Goal: Task Accomplishment & Management: Manage account settings

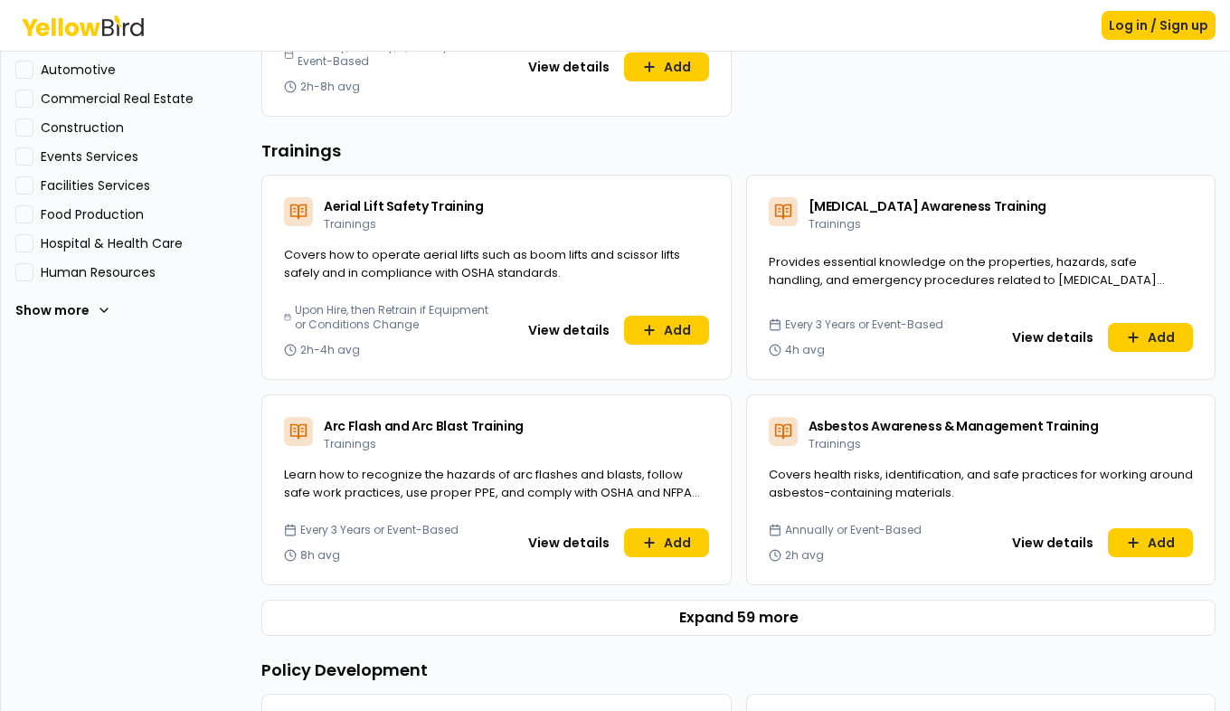
scroll to position [383, 0]
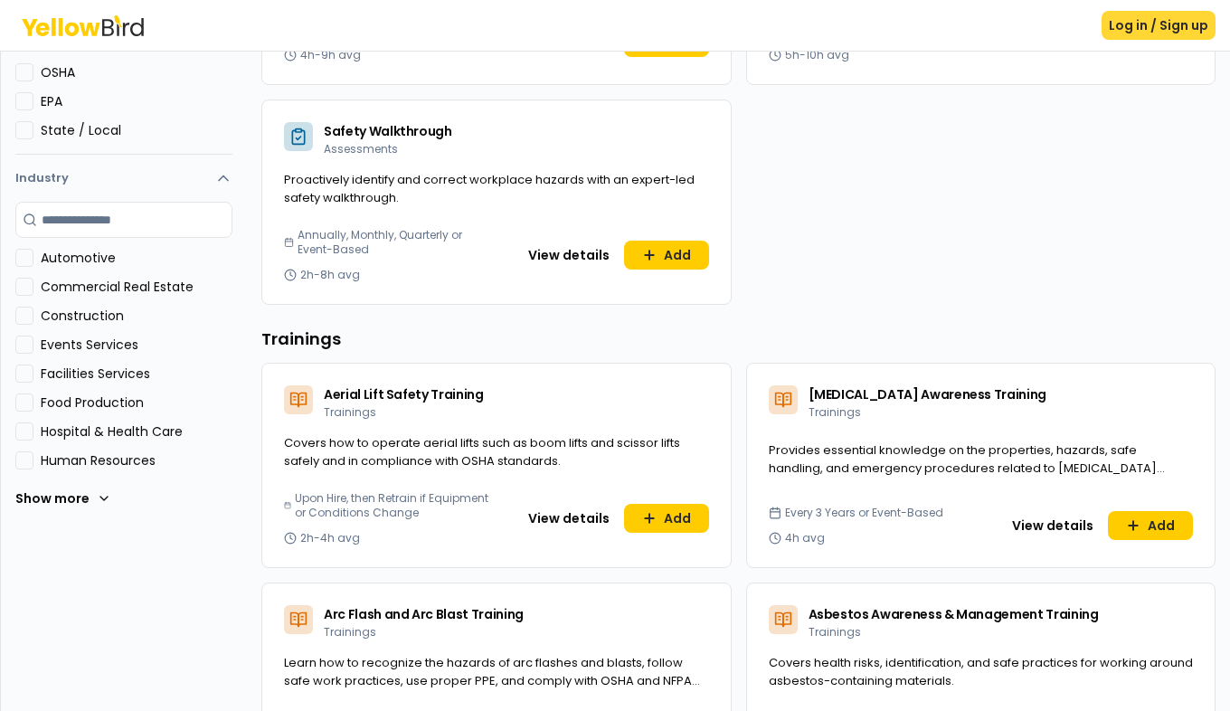
click at [1162, 26] on button "Log in / Sign up" at bounding box center [1158, 25] width 114 height 29
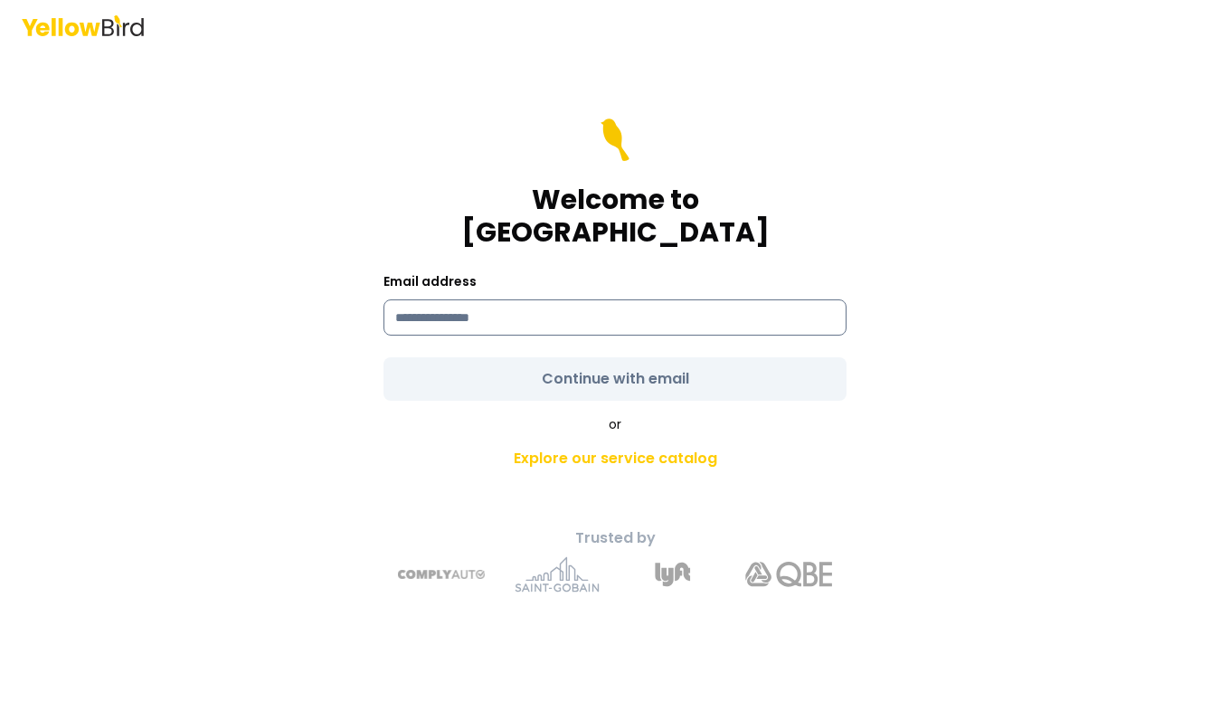
click at [544, 307] on input at bounding box center [614, 317] width 463 height 36
type input "**********"
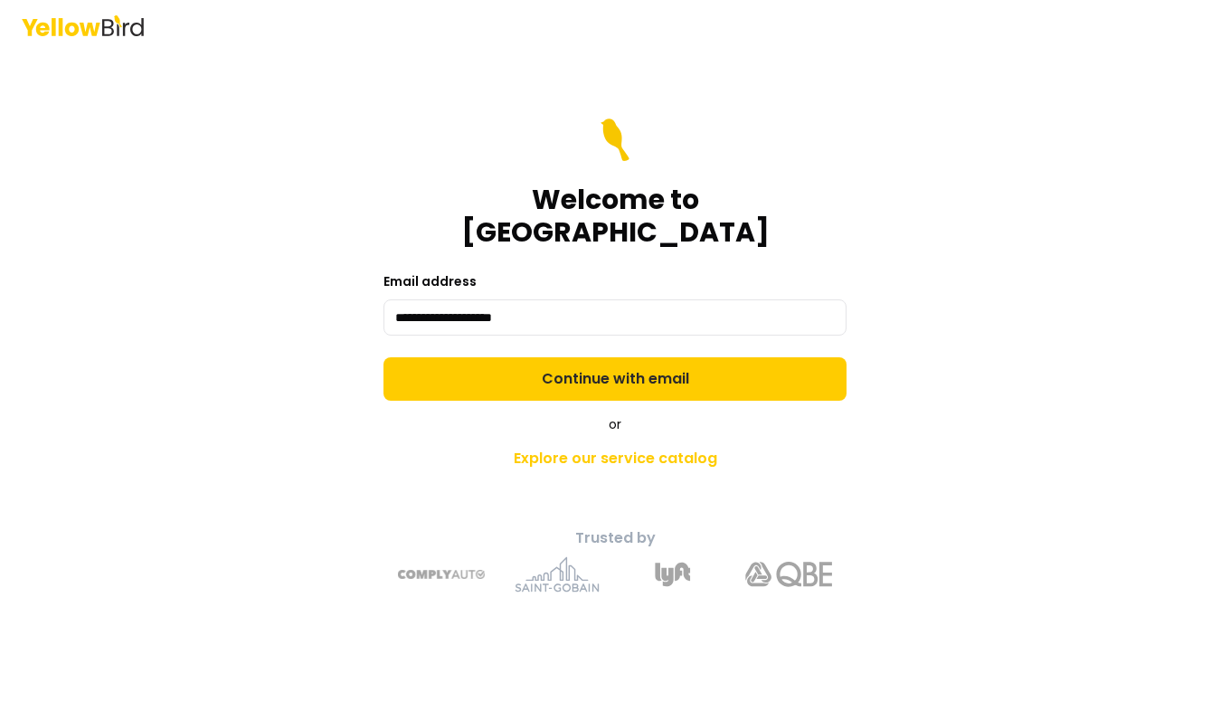
click at [619, 367] on form "**********" at bounding box center [614, 259] width 463 height 282
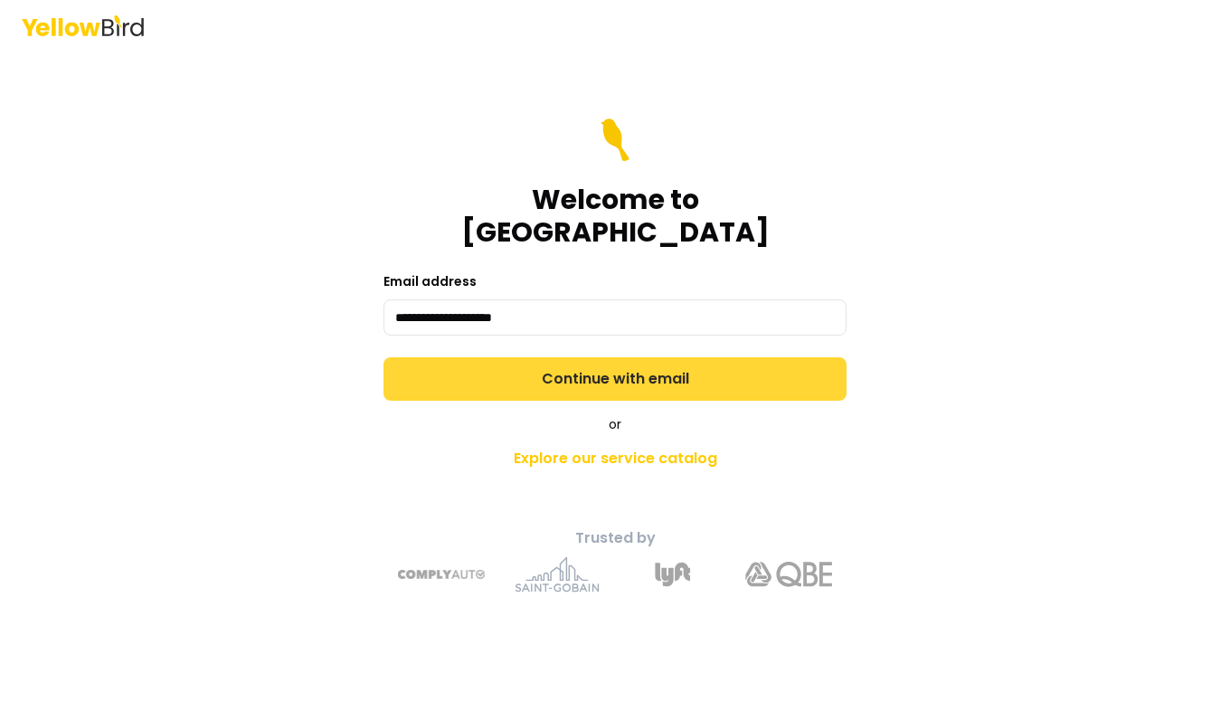
click at [621, 369] on button "Continue with email" at bounding box center [614, 378] width 463 height 43
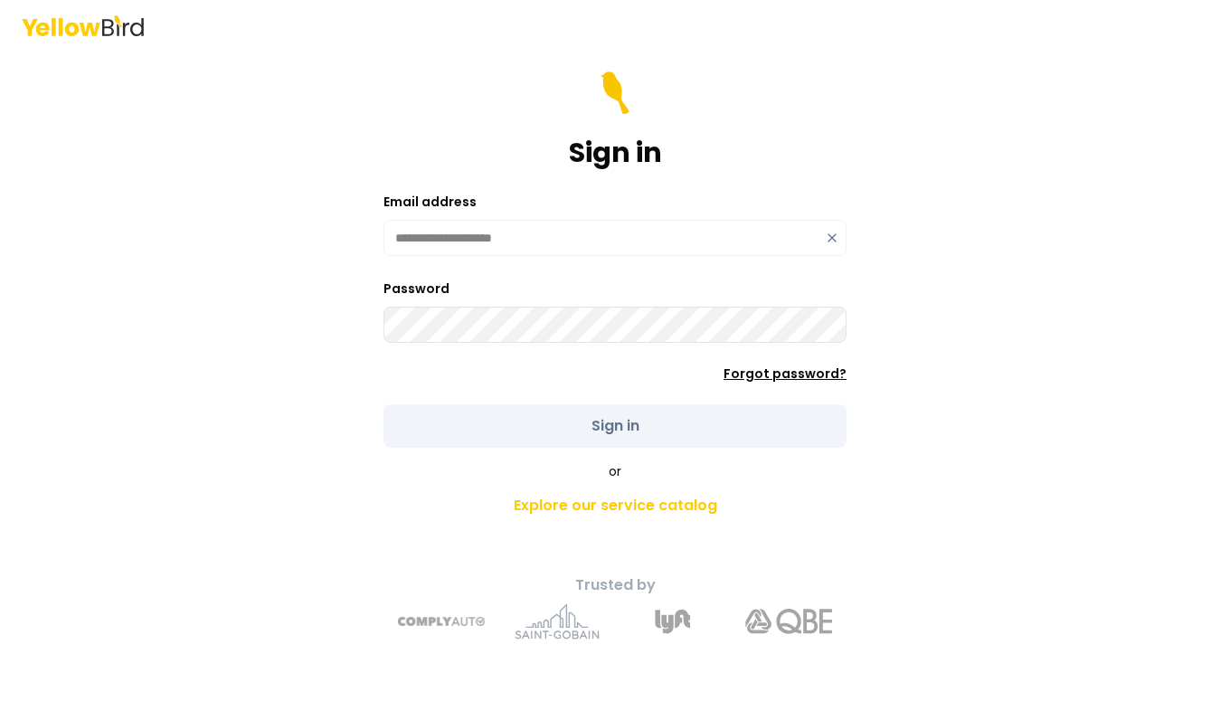
click at [773, 373] on link "Forgot password?" at bounding box center [784, 373] width 123 height 18
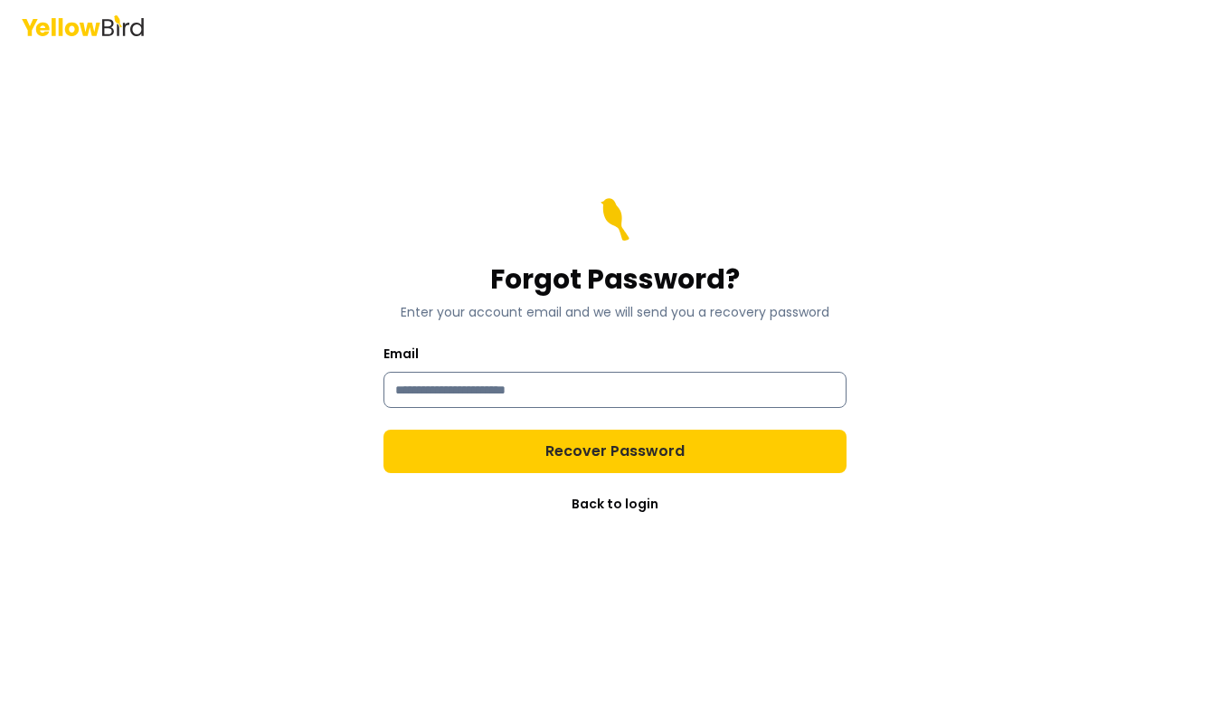
click at [612, 396] on input "Email" at bounding box center [614, 390] width 463 height 36
type input "**********"
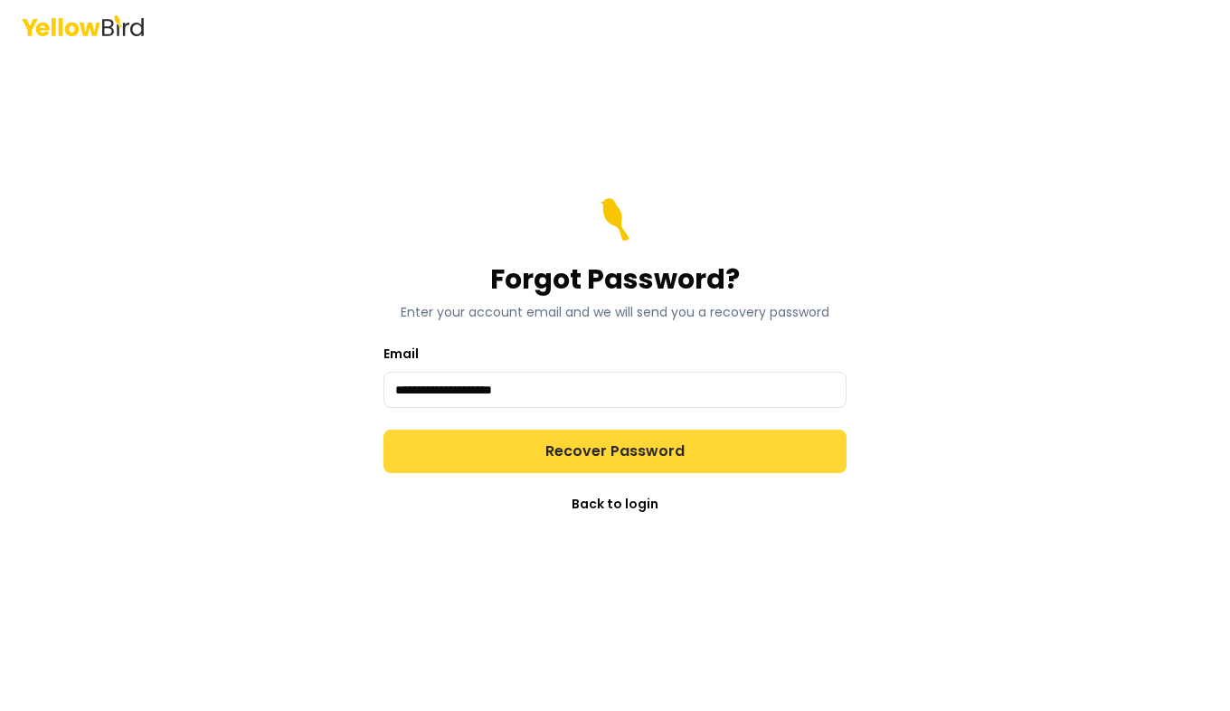
click at [593, 449] on button "Recover Password" at bounding box center [614, 451] width 463 height 43
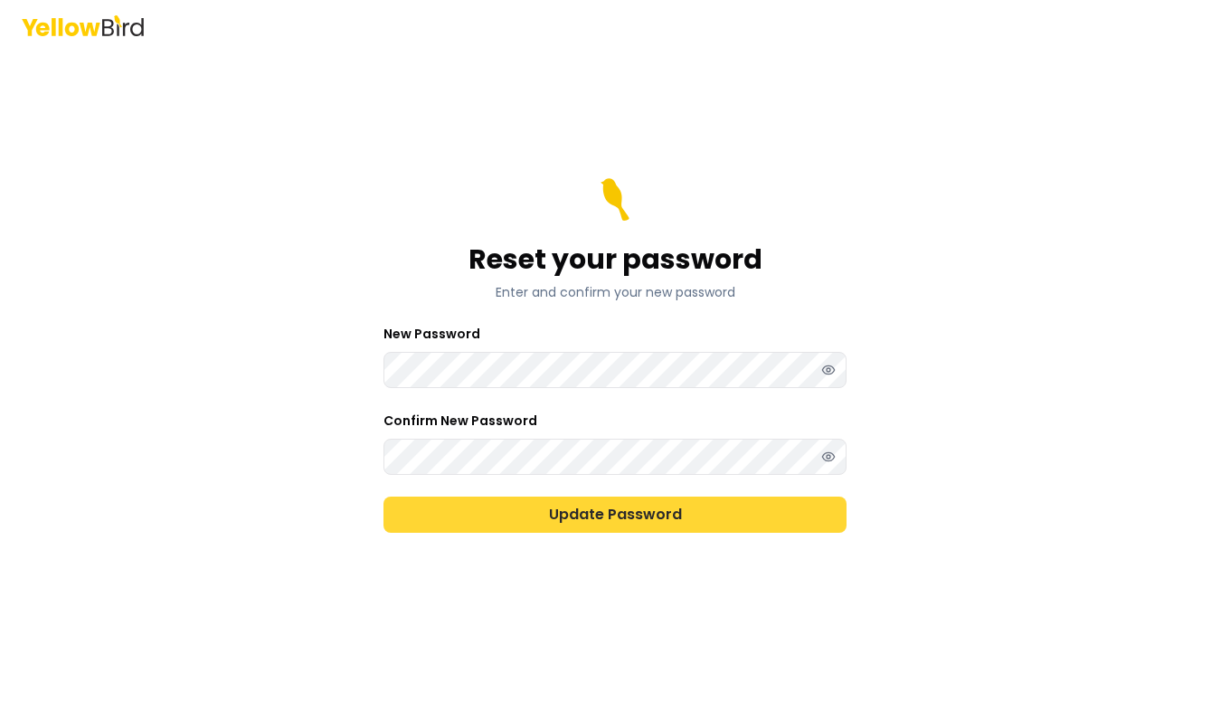
click at [588, 518] on button "Update Password" at bounding box center [614, 514] width 463 height 36
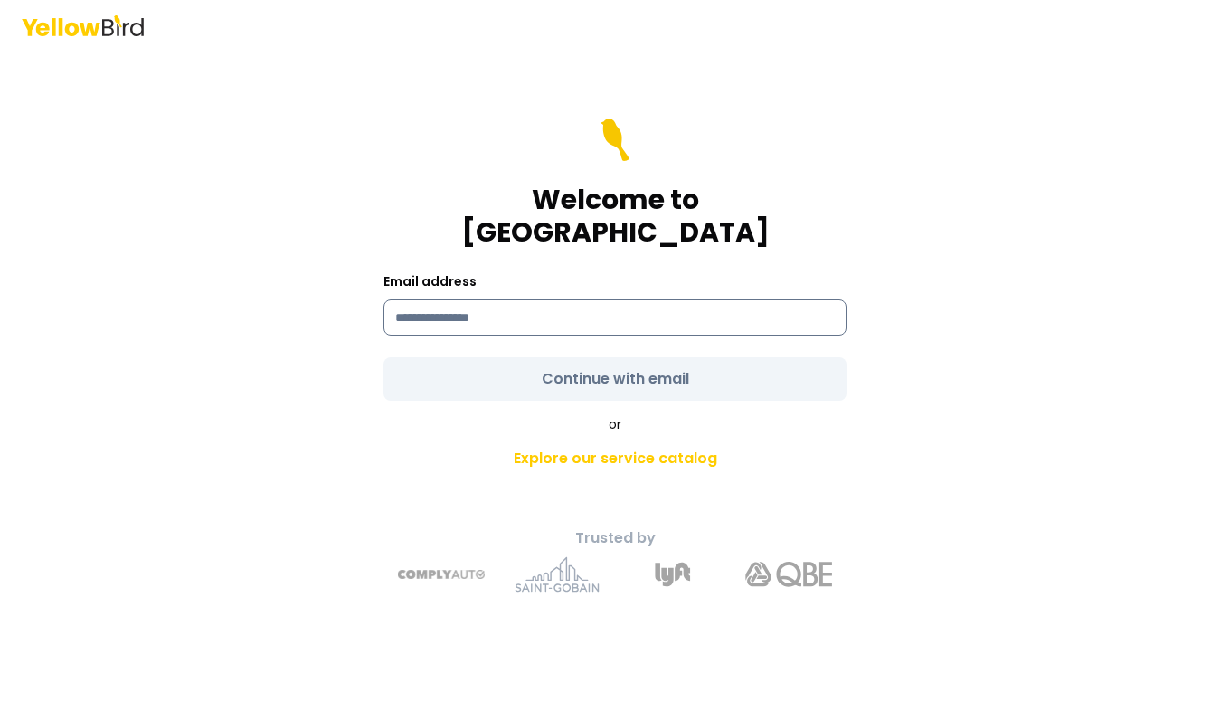
click at [507, 304] on input at bounding box center [614, 317] width 463 height 36
type input "**********"
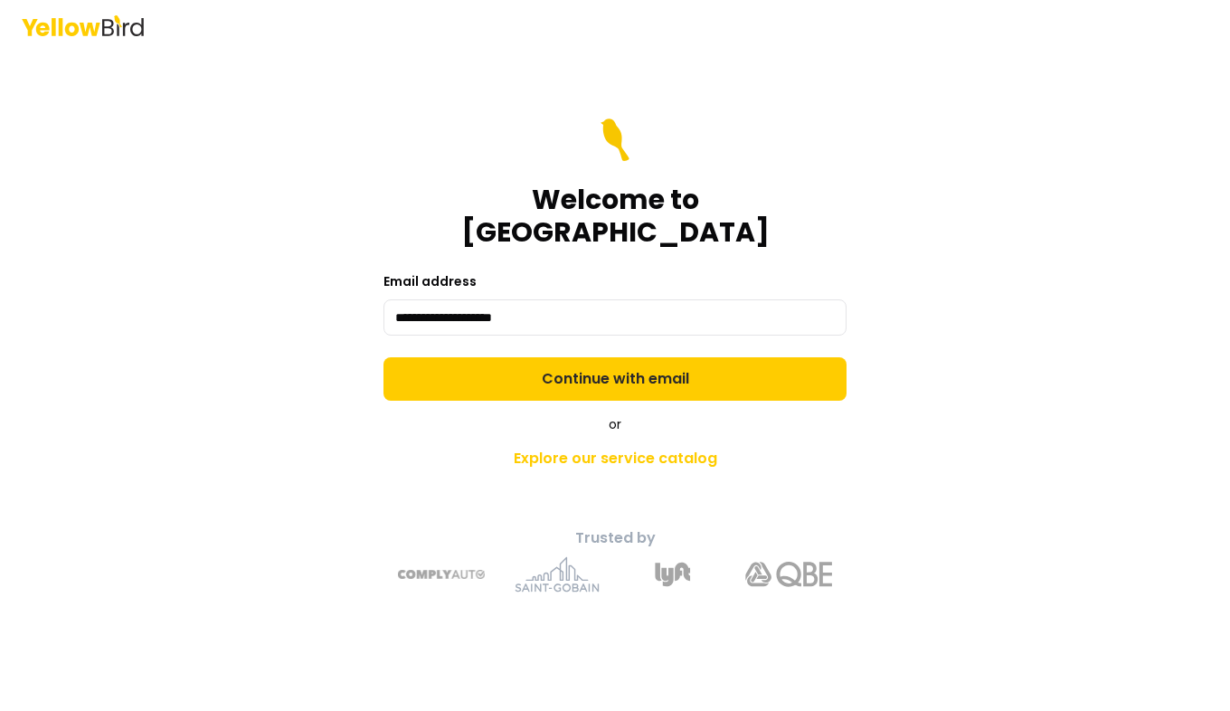
click at [560, 361] on form "**********" at bounding box center [614, 259] width 463 height 282
click at [560, 361] on button "Continue with email" at bounding box center [614, 378] width 463 height 43
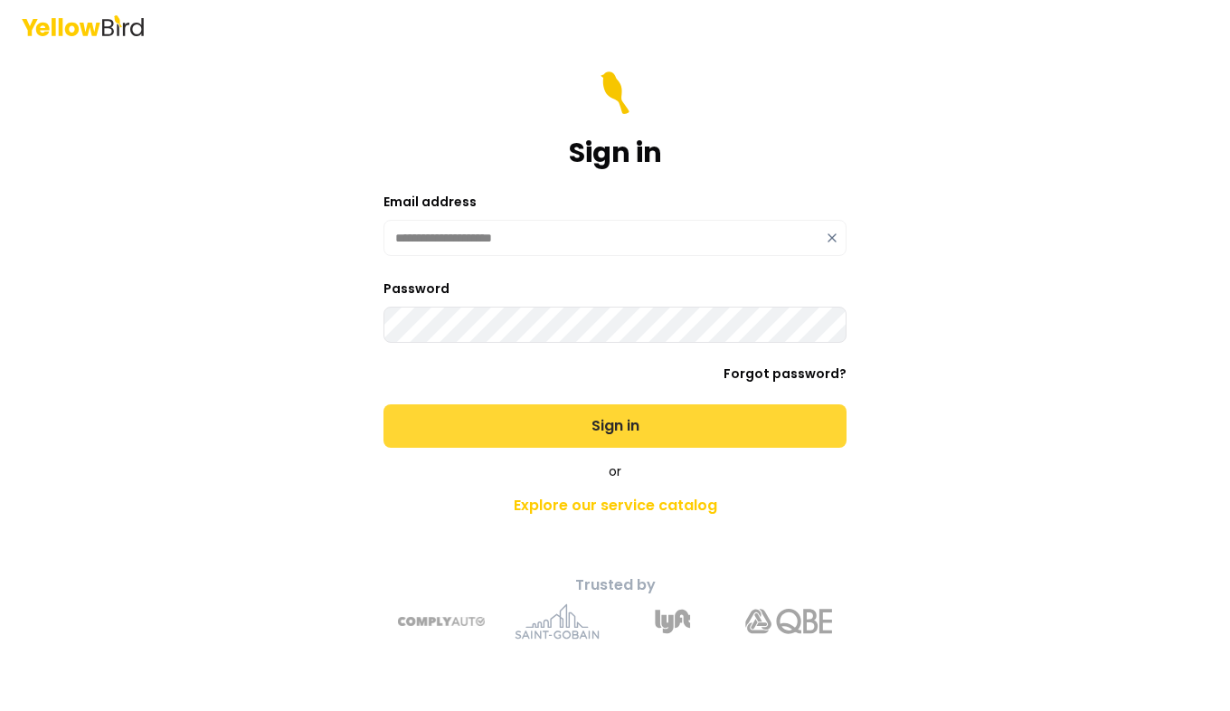
click at [608, 426] on button "Sign in" at bounding box center [614, 425] width 463 height 43
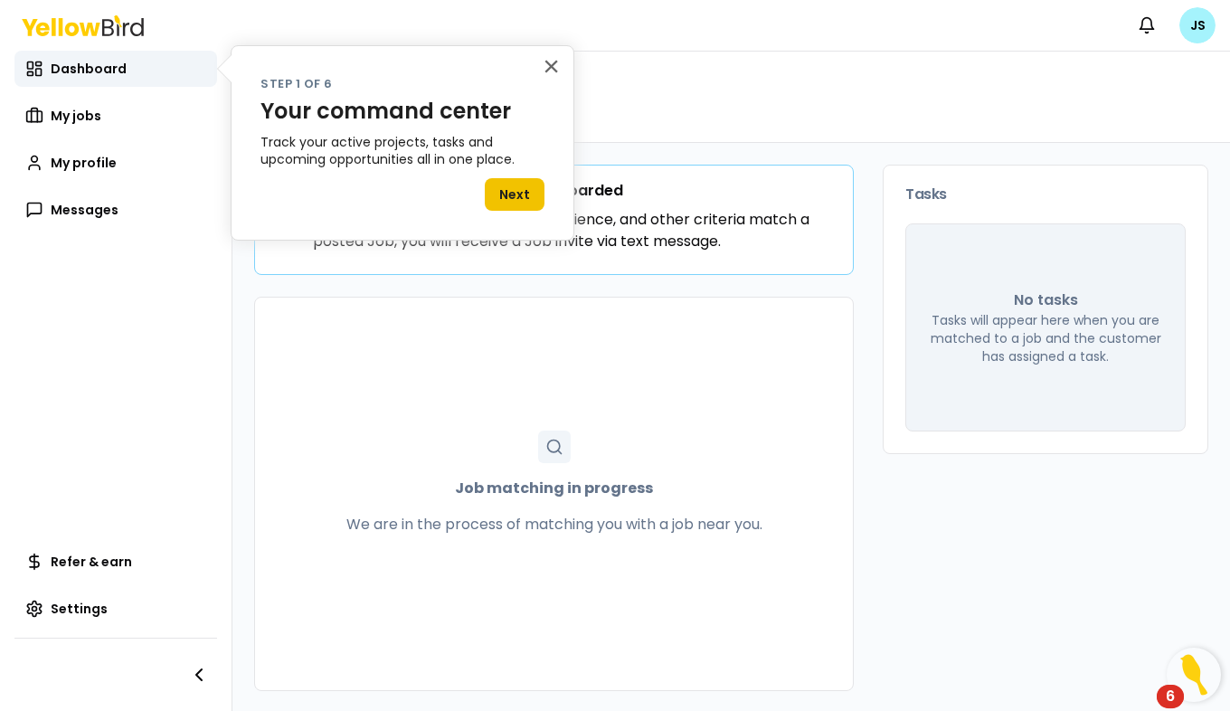
click at [523, 195] on button "Next" at bounding box center [515, 194] width 60 height 33
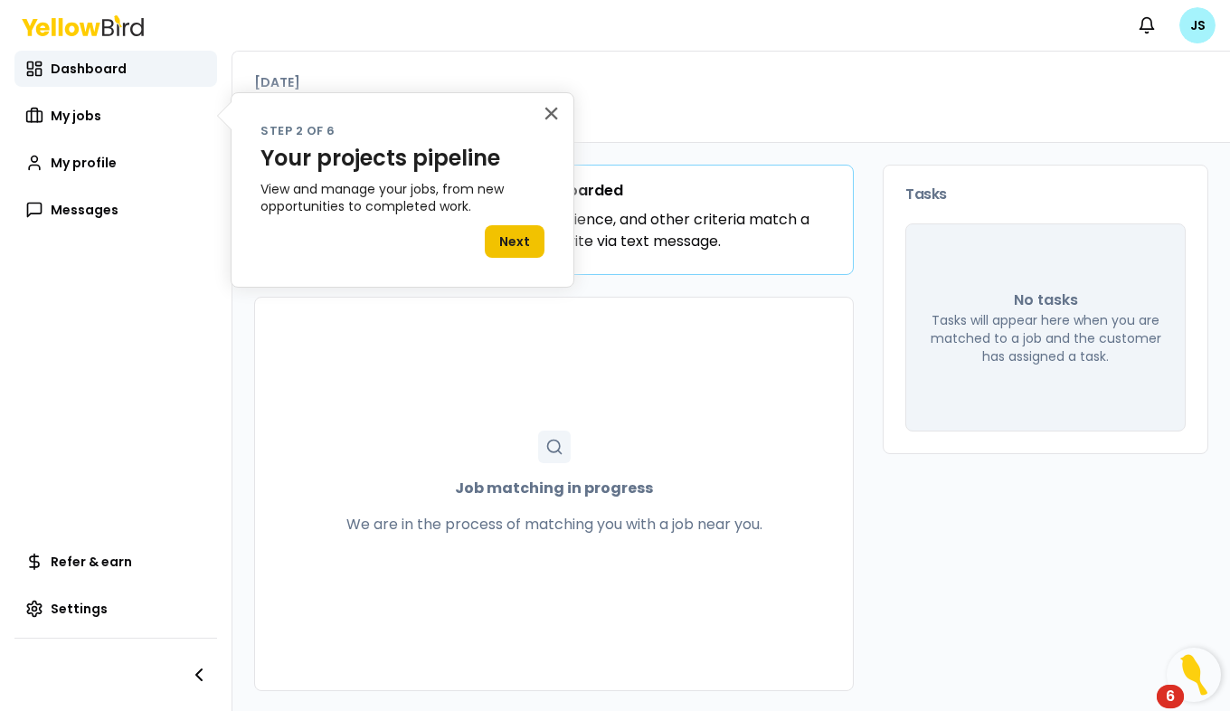
click at [515, 241] on button "Next" at bounding box center [515, 241] width 60 height 33
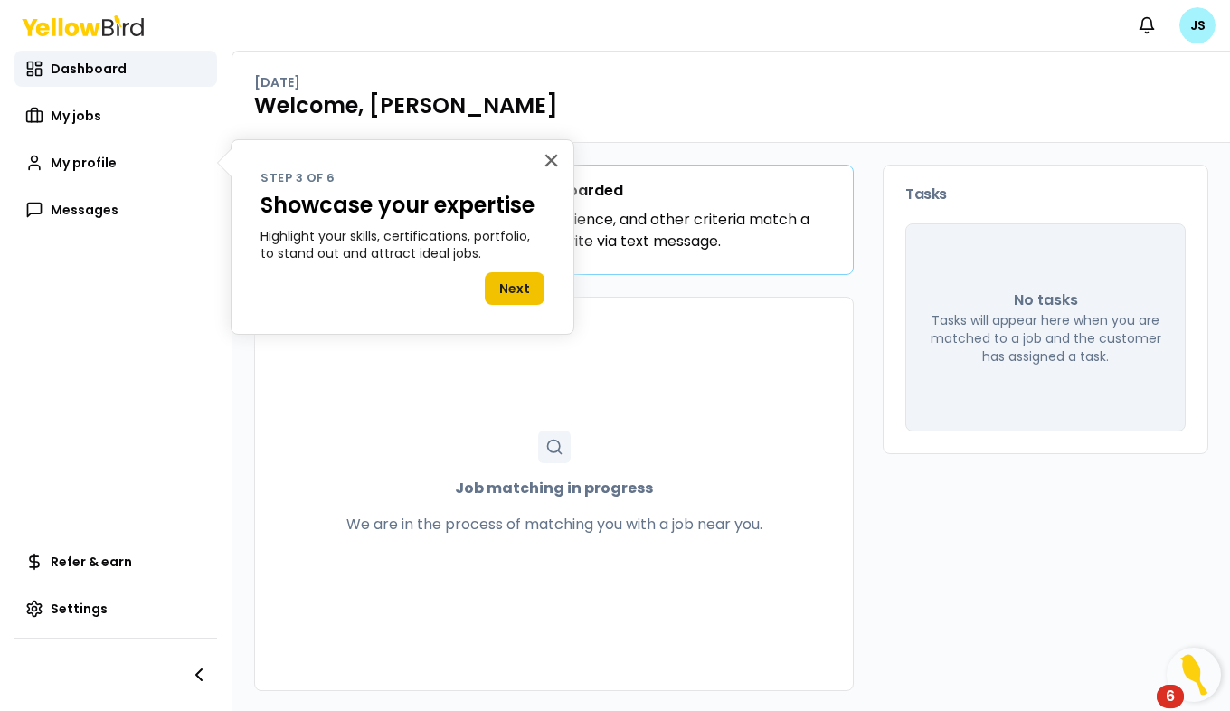
click at [517, 291] on button "Next" at bounding box center [515, 288] width 60 height 33
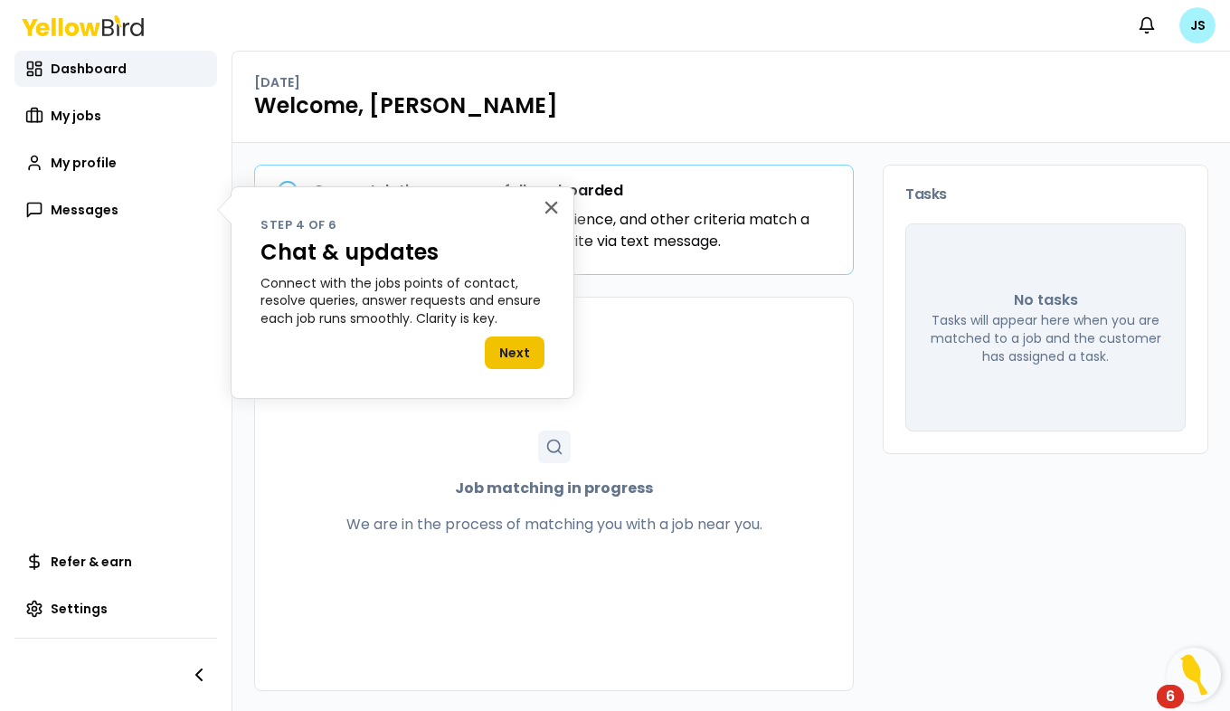
click at [524, 351] on button "Next" at bounding box center [515, 352] width 60 height 33
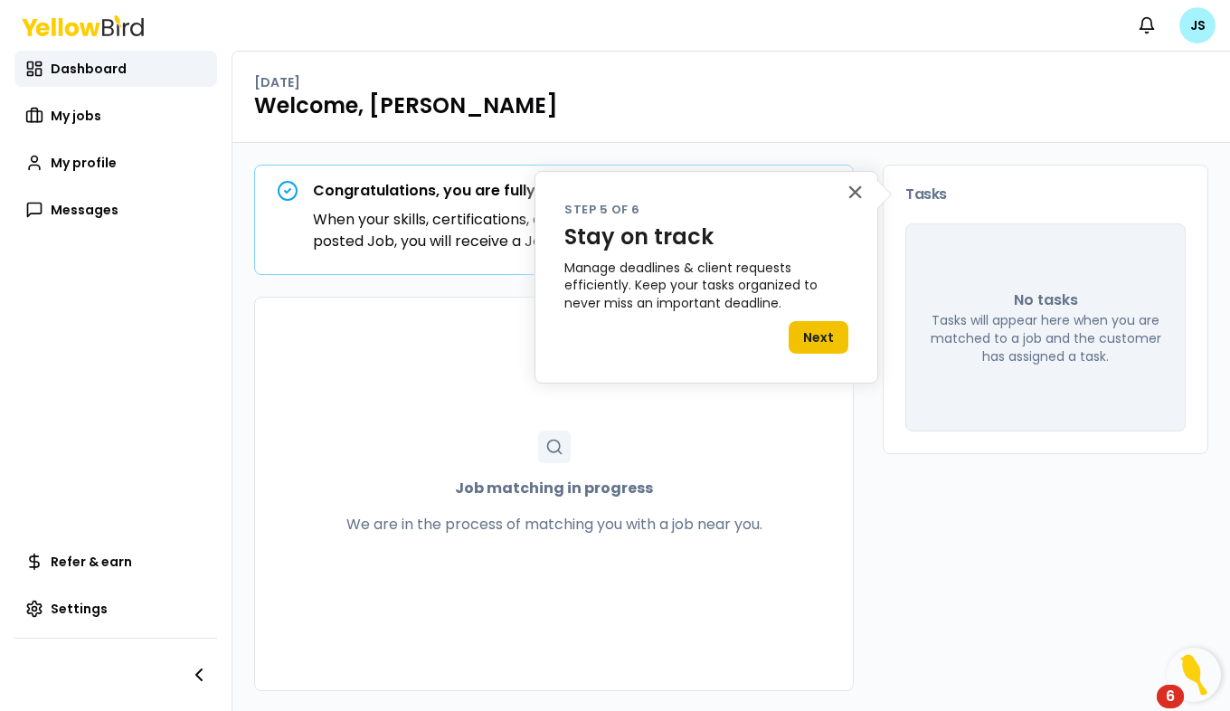
click at [815, 336] on button "Next" at bounding box center [819, 337] width 60 height 33
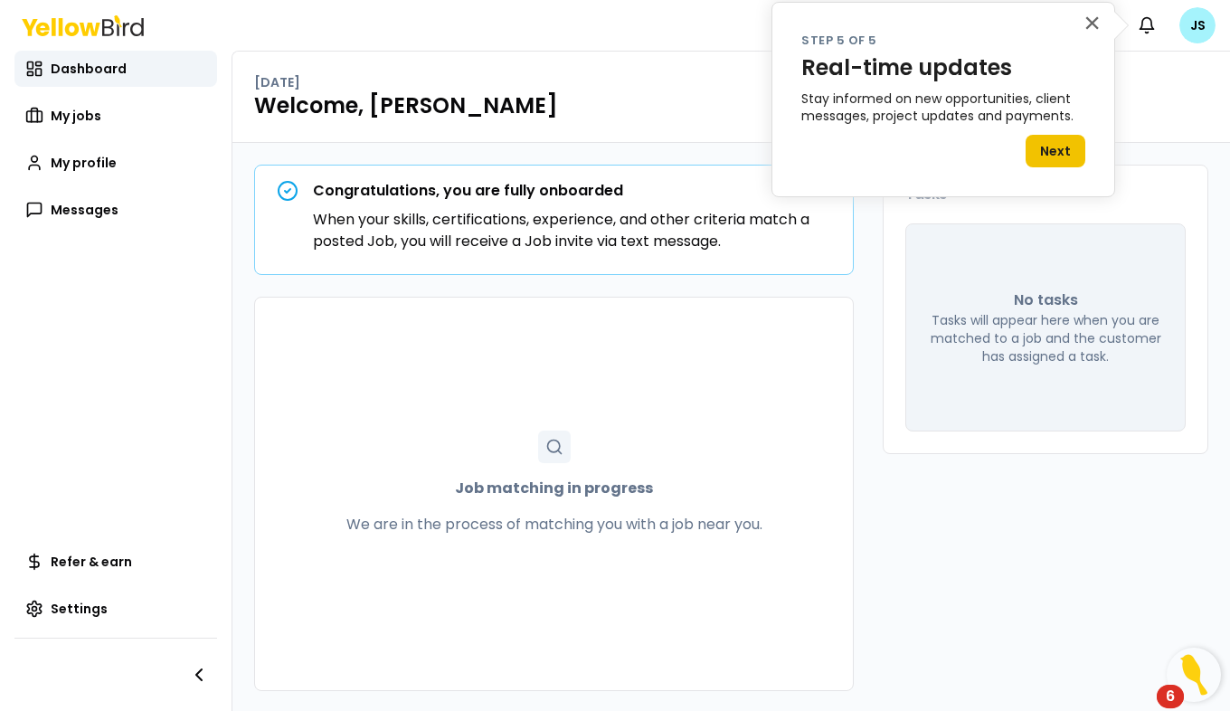
click at [1073, 147] on button "Next" at bounding box center [1055, 151] width 60 height 33
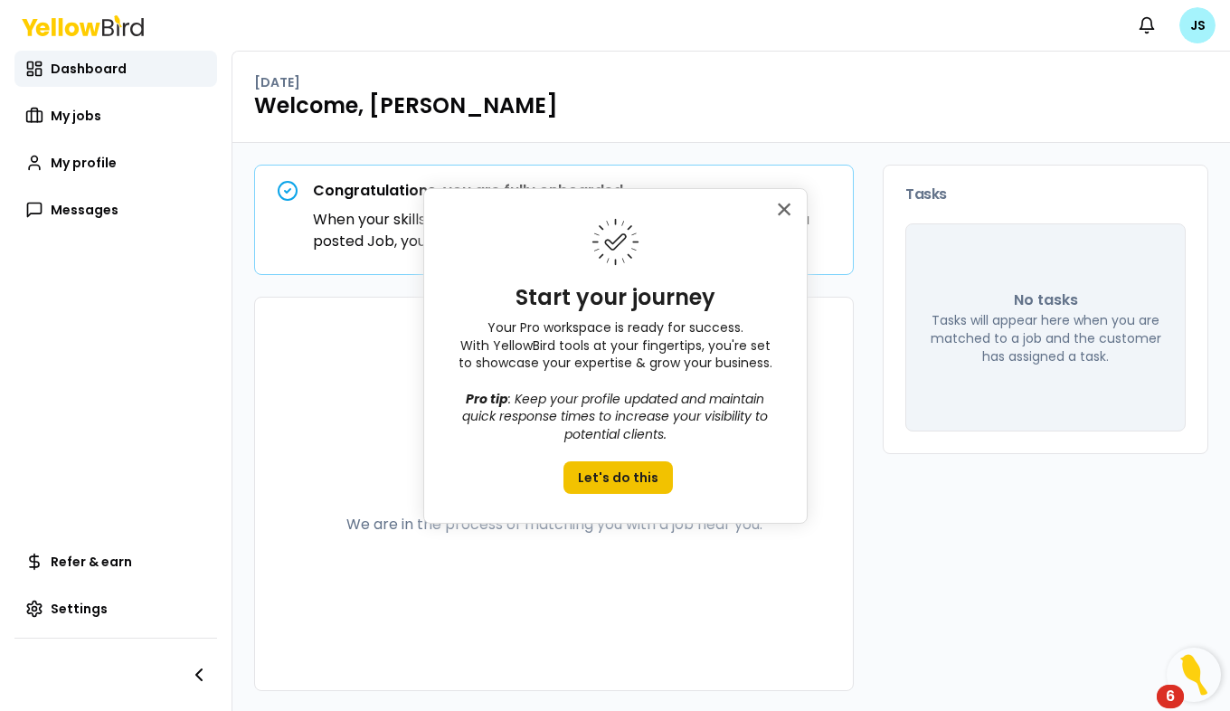
click at [637, 480] on button "Let's do this" at bounding box center [617, 477] width 109 height 33
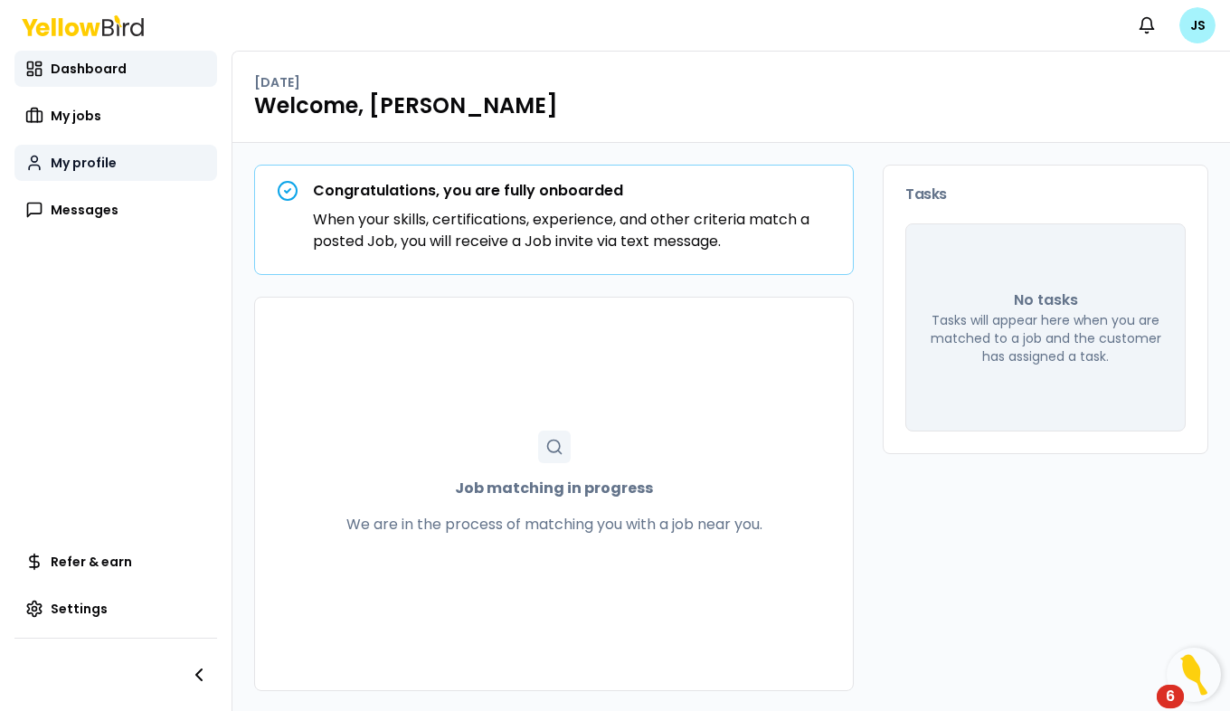
click at [67, 165] on span "My profile" at bounding box center [84, 163] width 66 height 18
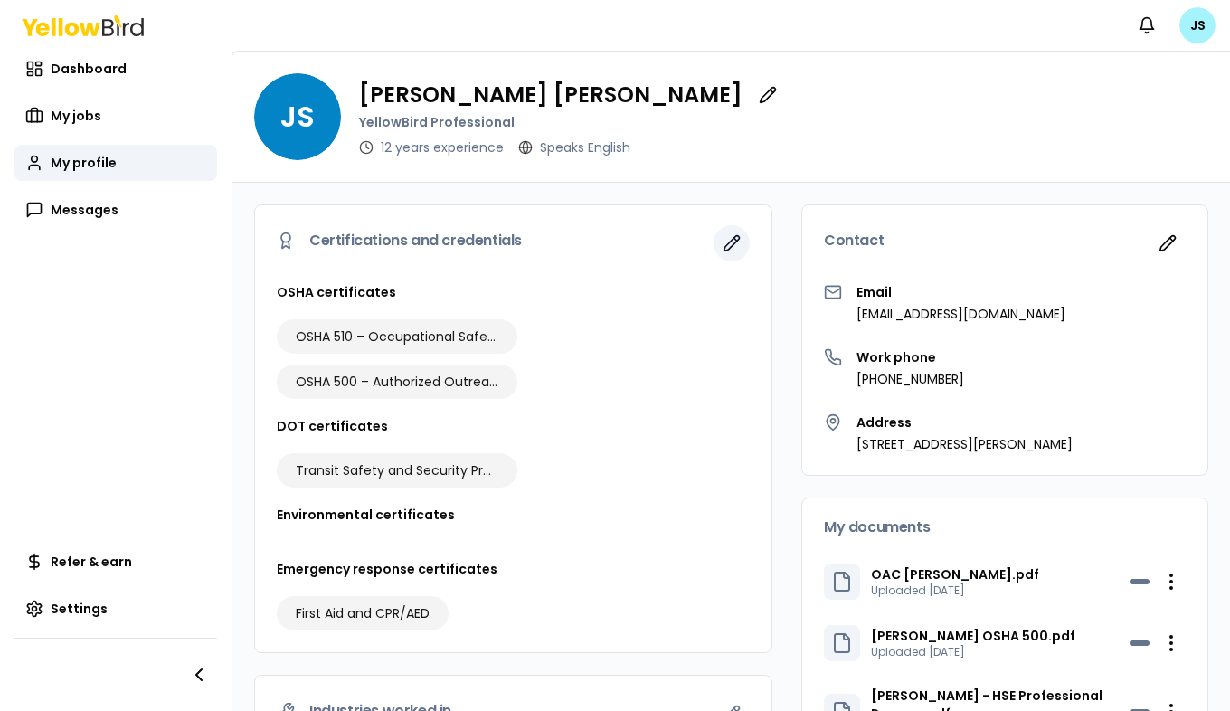
click at [723, 248] on icon "button" at bounding box center [732, 243] width 18 height 18
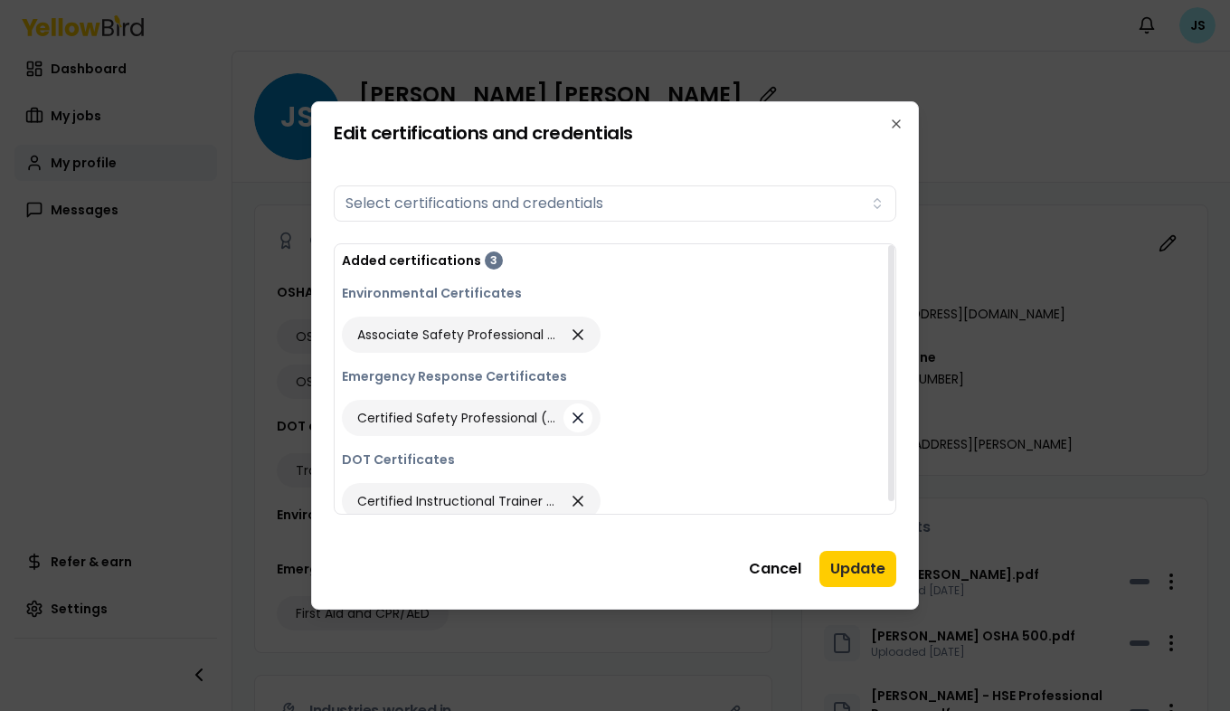
click at [580, 417] on icon "button" at bounding box center [578, 417] width 18 height 25
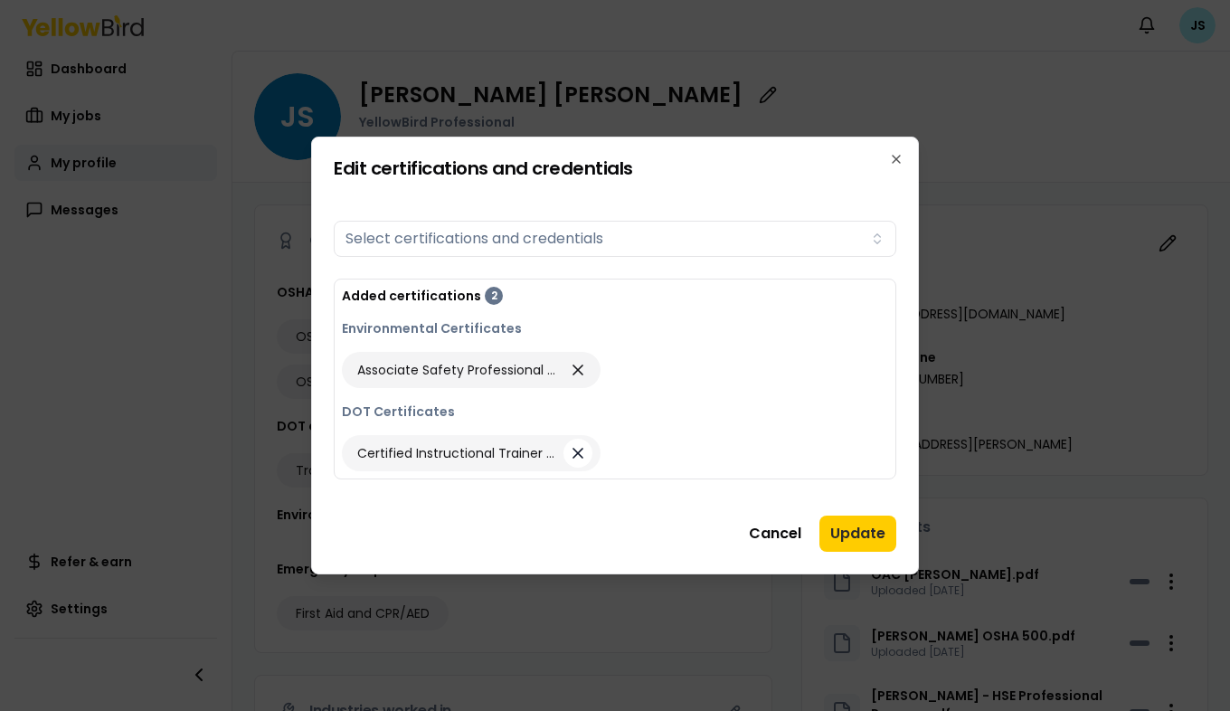
click at [575, 452] on icon "button" at bounding box center [578, 452] width 18 height 25
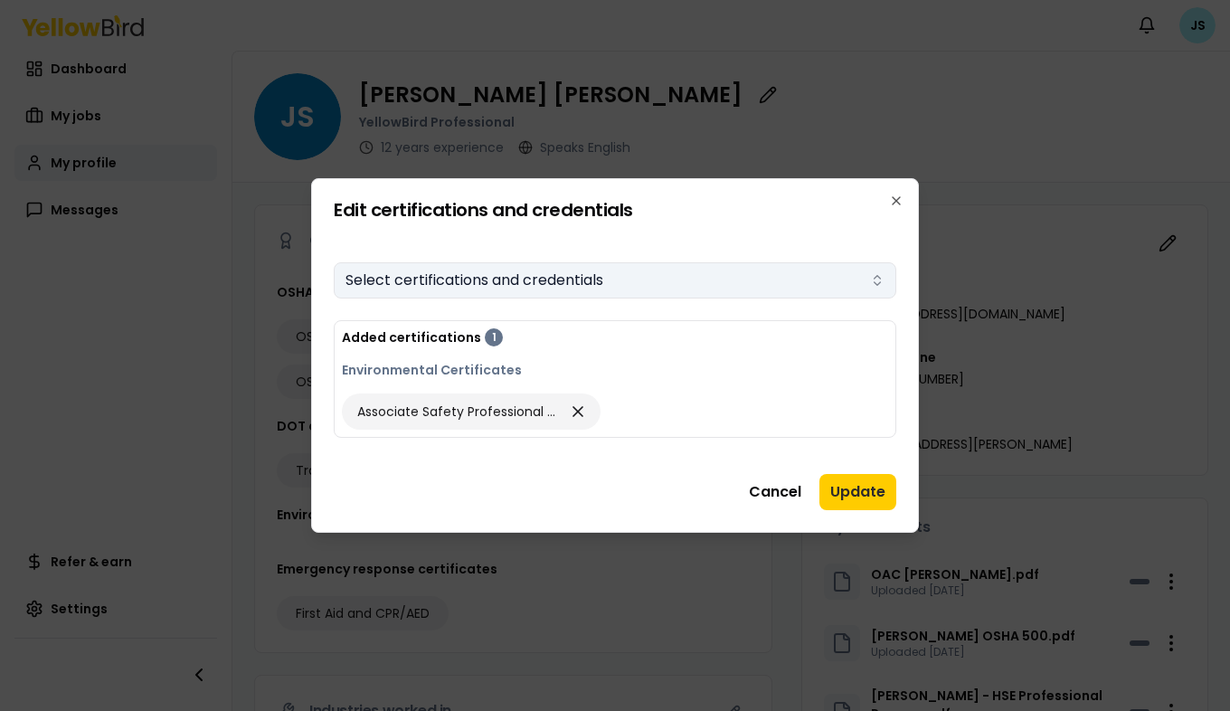
click at [615, 280] on button "Select certifications and credentials" at bounding box center [615, 280] width 562 height 36
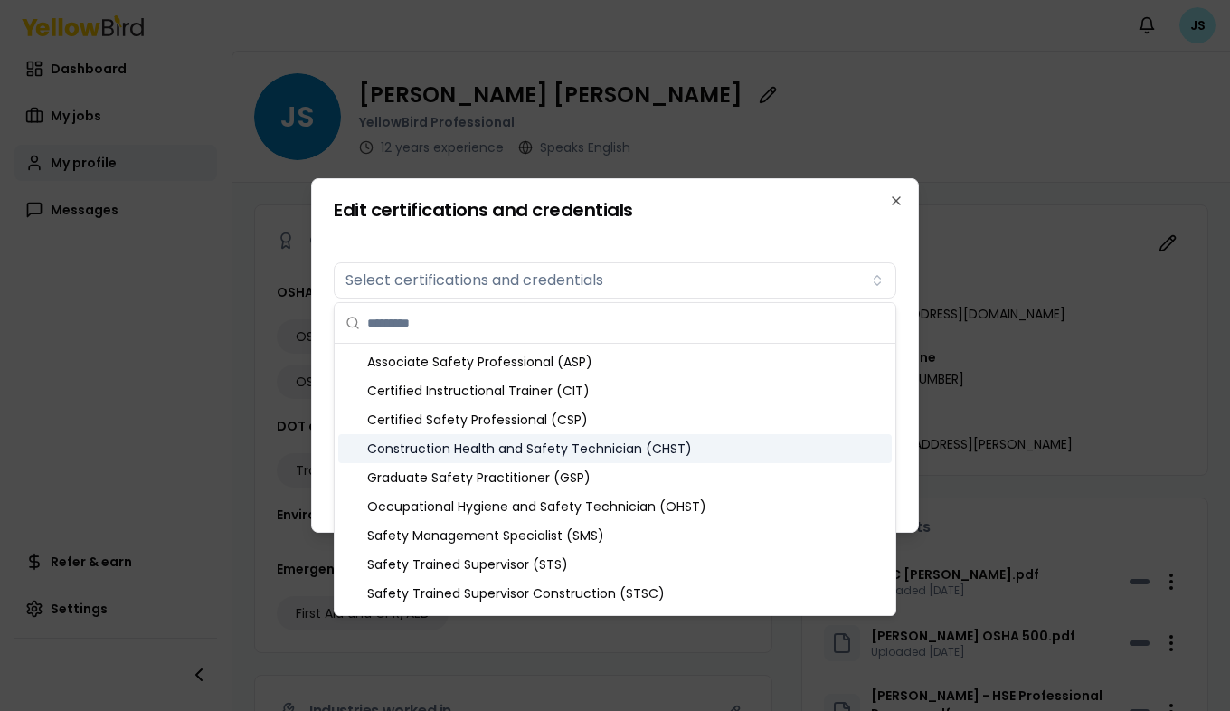
click at [539, 454] on div "Construction Health and Safety Technician (CHST)" at bounding box center [614, 448] width 553 height 29
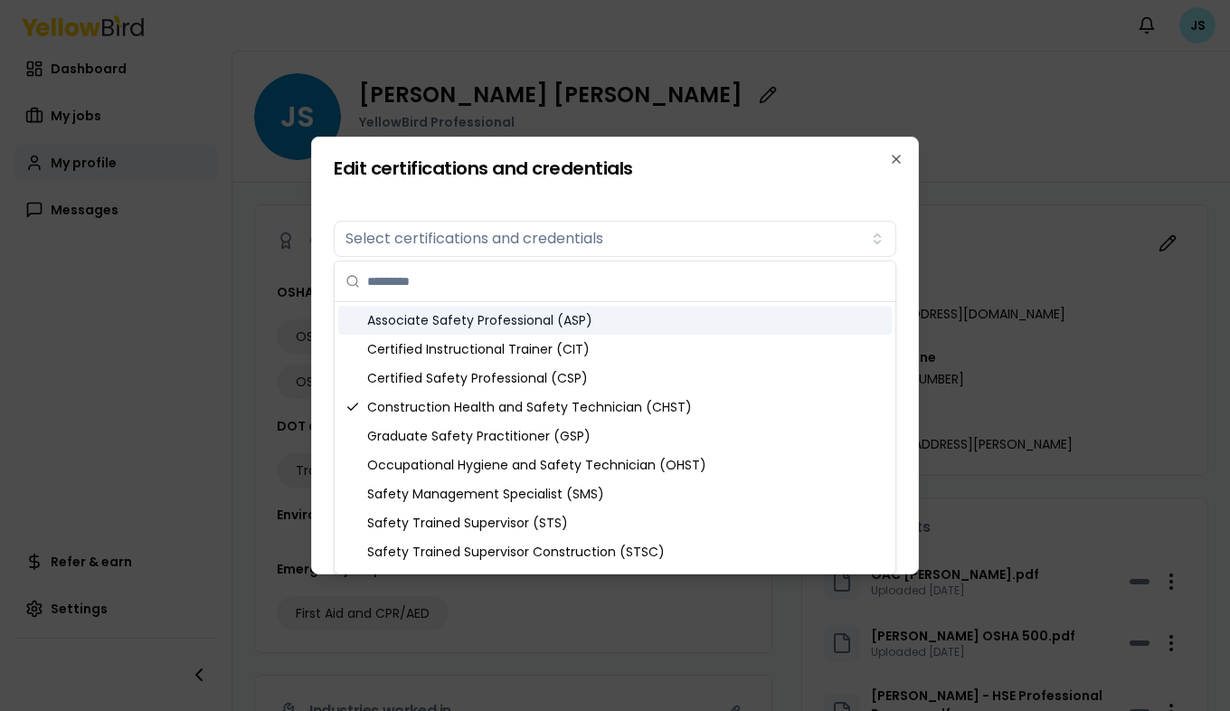
click at [515, 316] on div "Associate Safety Professional (ASP)" at bounding box center [614, 320] width 553 height 29
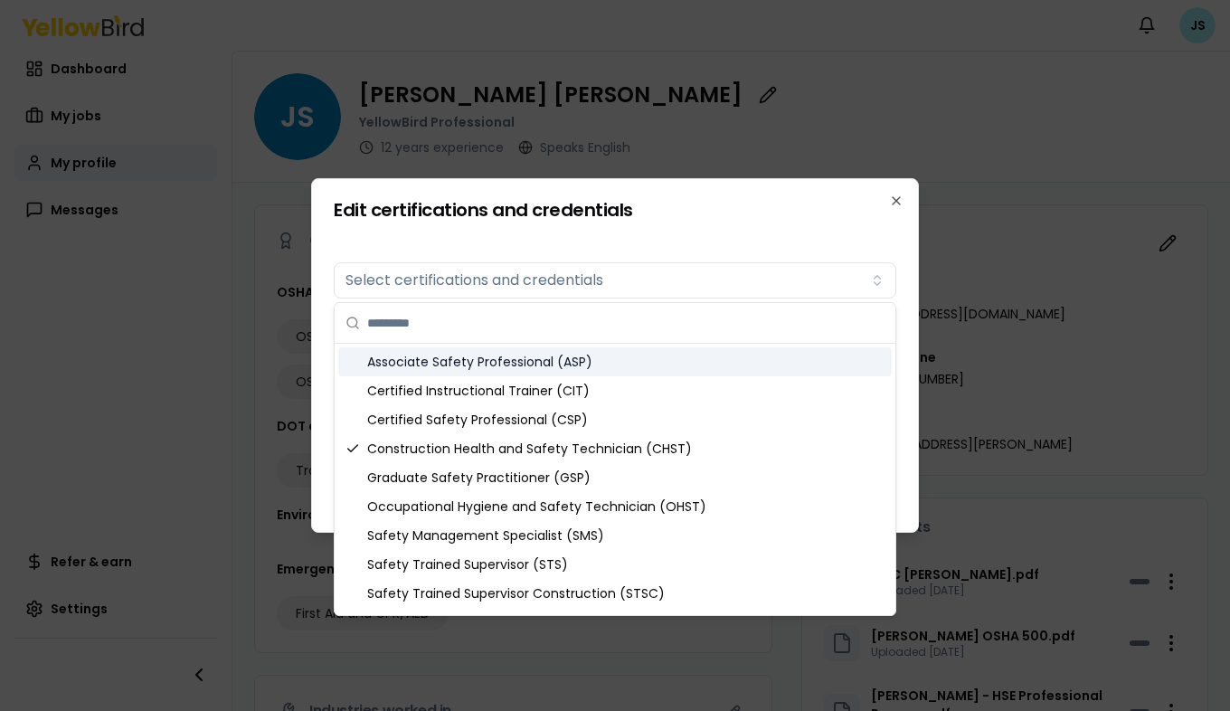
click at [492, 364] on div "Associate Safety Professional (ASP)" at bounding box center [614, 361] width 553 height 29
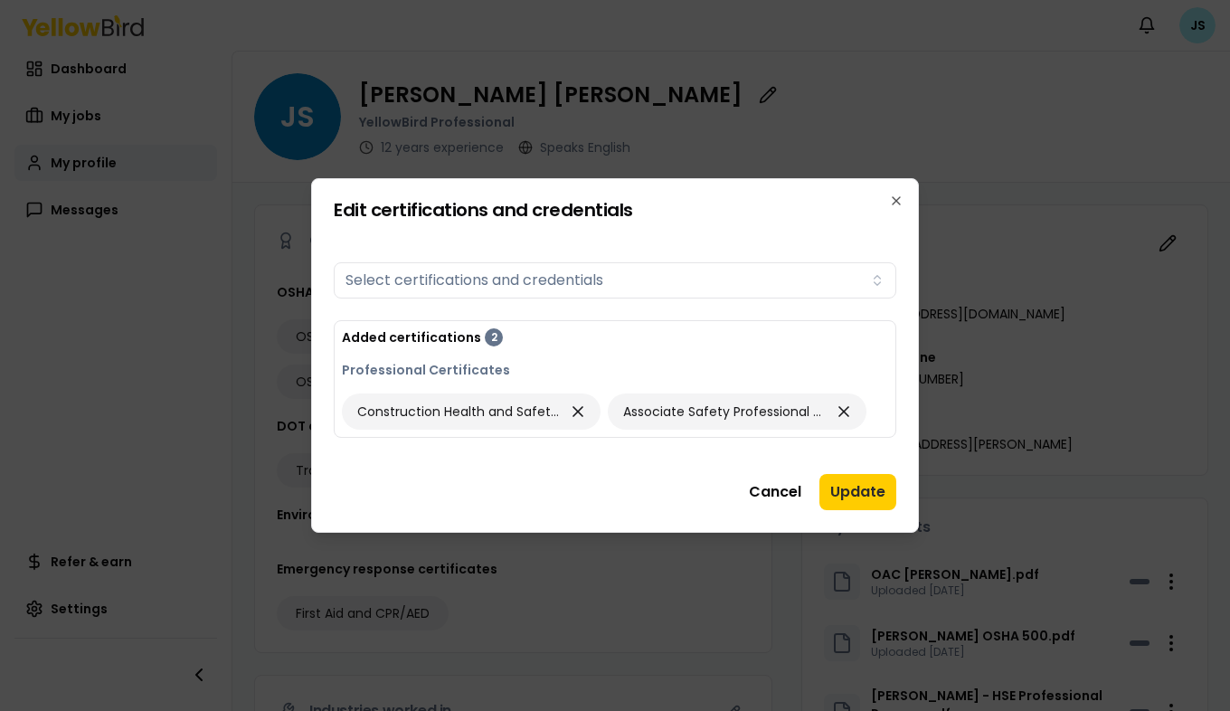
click at [855, 212] on h2 "Edit certifications and credentials" at bounding box center [615, 210] width 562 height 18
click at [864, 489] on button "Update" at bounding box center [857, 492] width 77 height 36
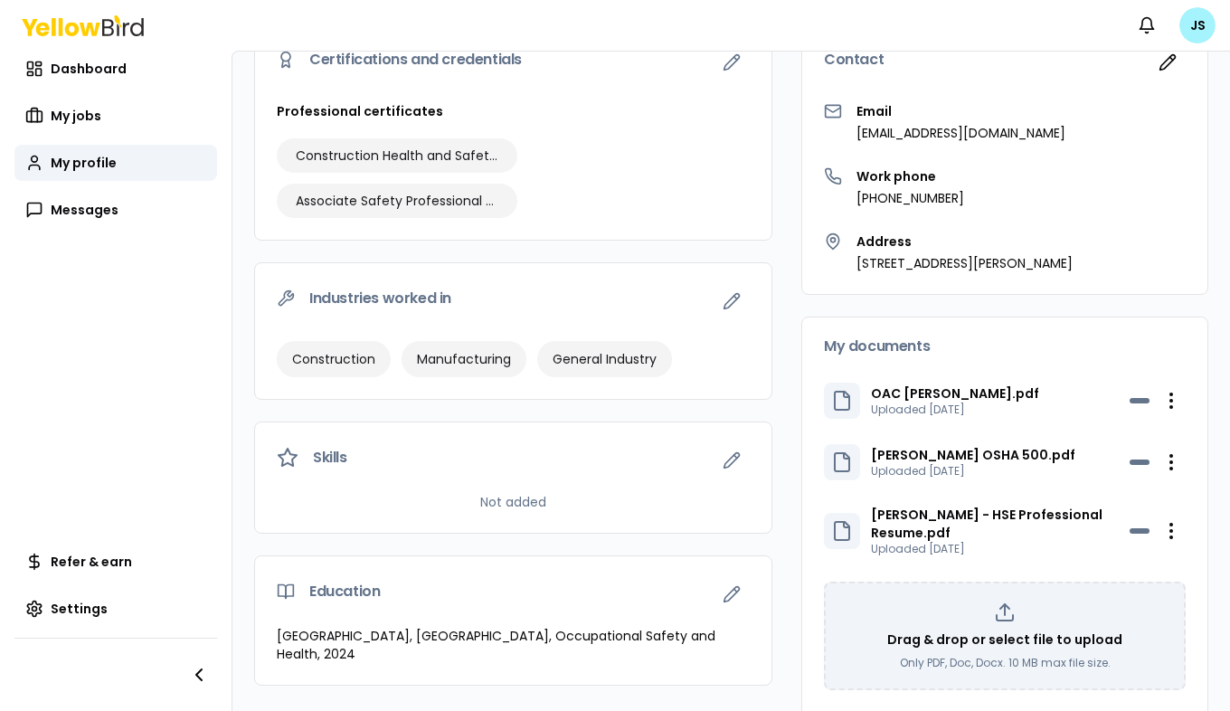
scroll to position [212, 0]
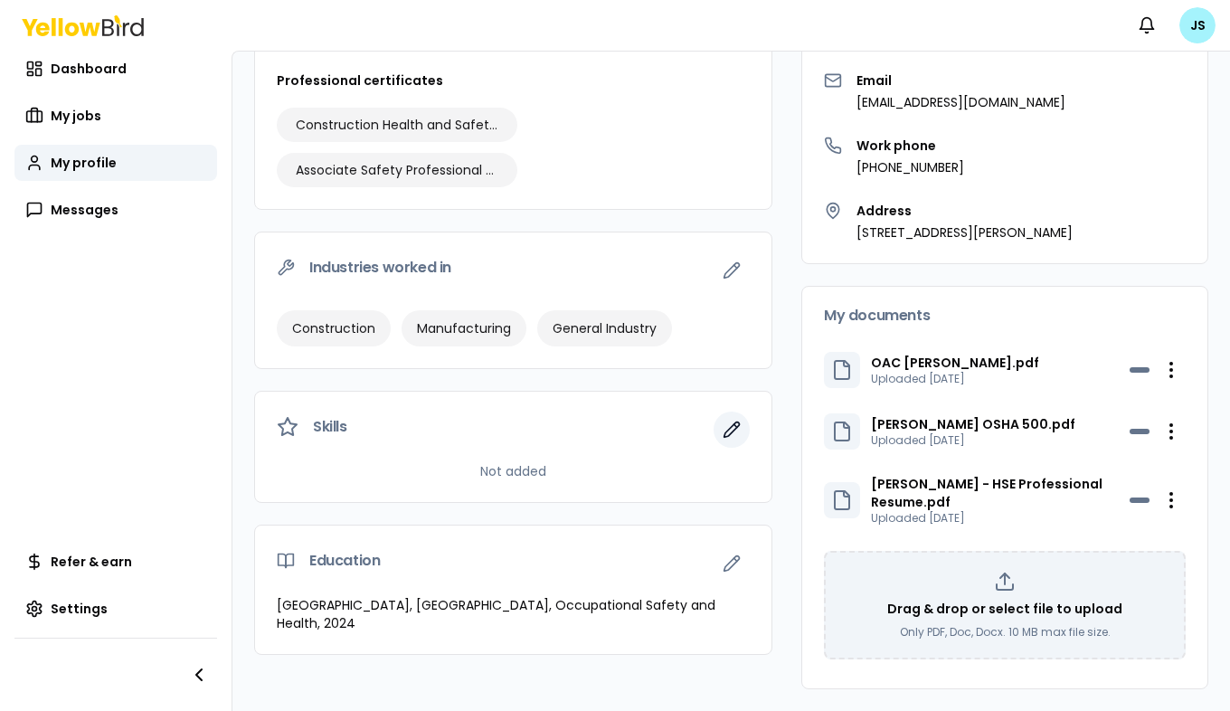
click at [723, 427] on icon "button" at bounding box center [732, 429] width 18 height 18
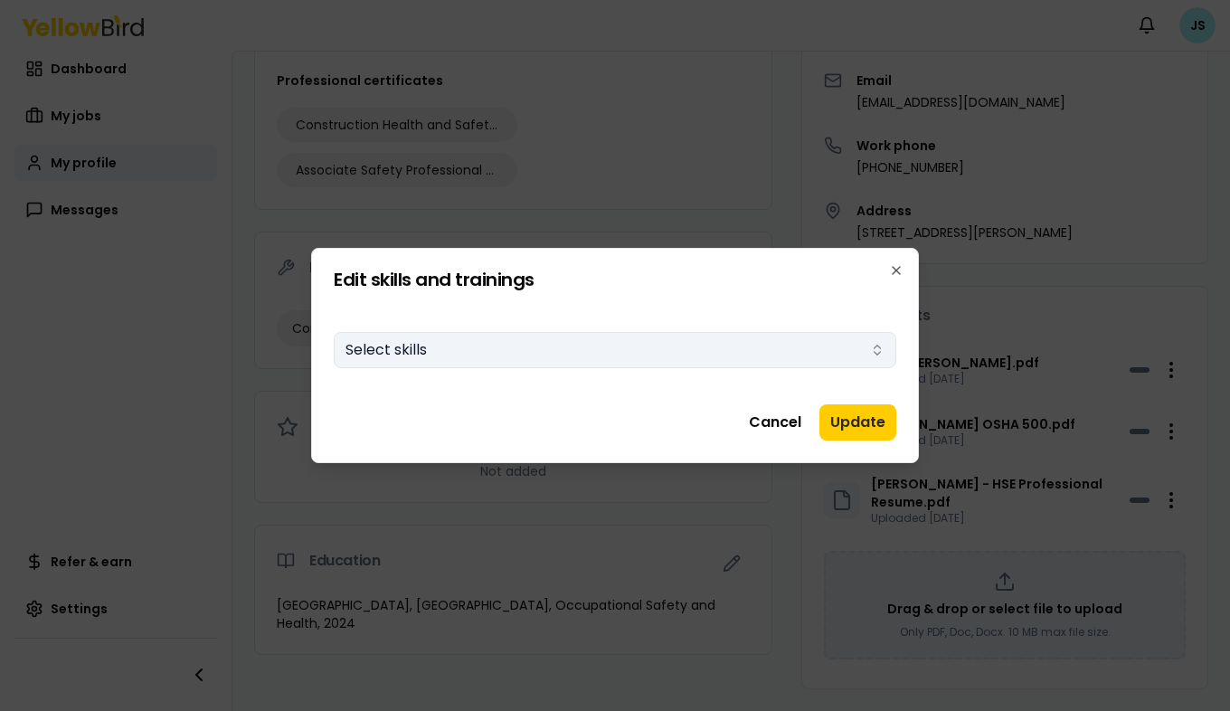
click at [758, 355] on button "Select skills" at bounding box center [615, 350] width 562 height 36
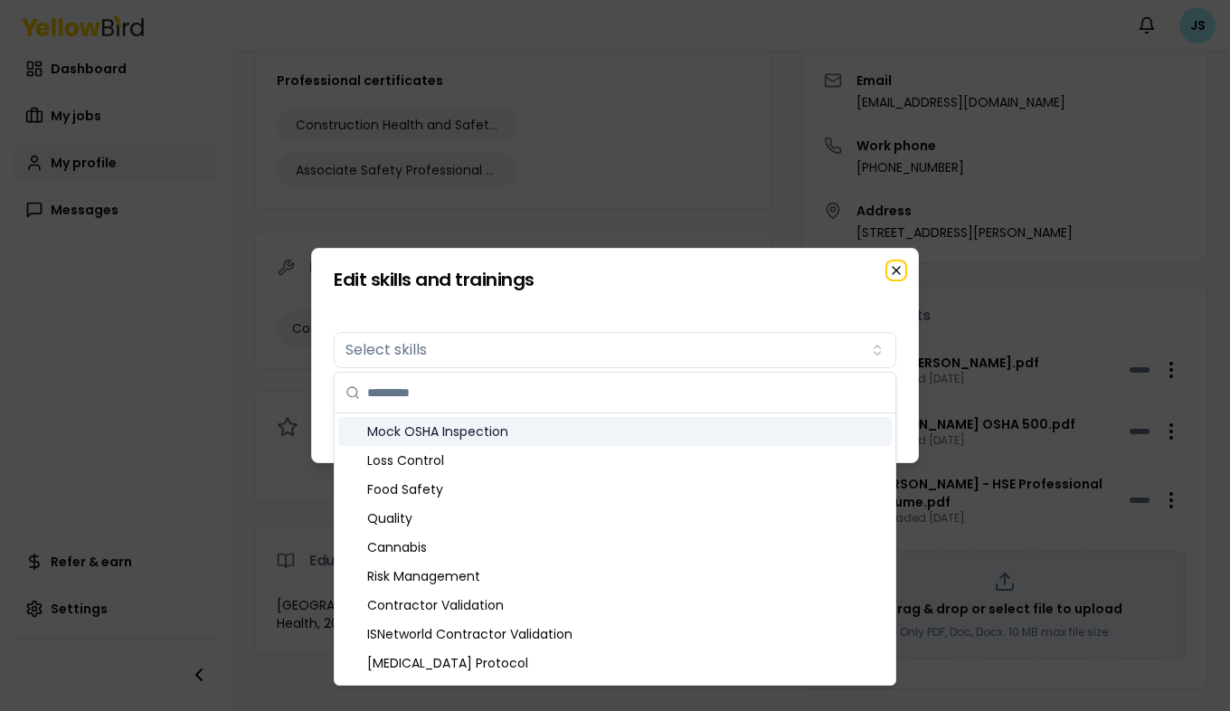
click at [893, 269] on icon "button" at bounding box center [896, 270] width 14 height 14
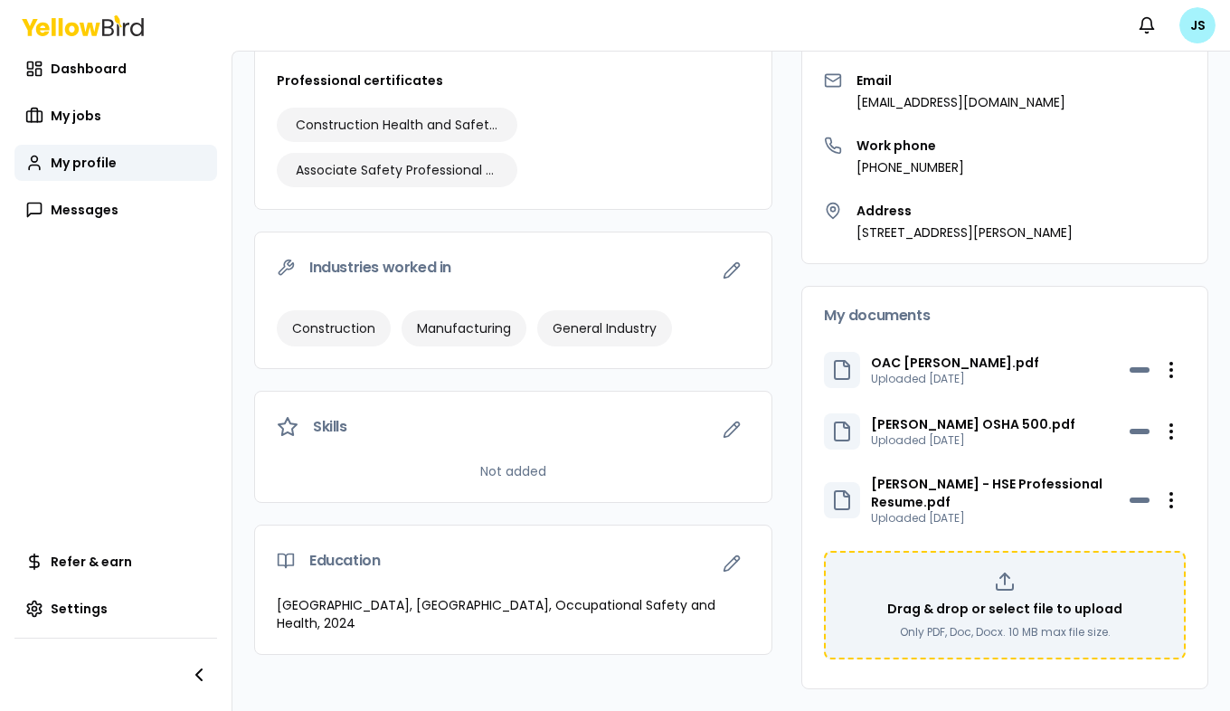
click at [994, 609] on p "Drag & drop or select file to upload" at bounding box center [1004, 609] width 235 height 18
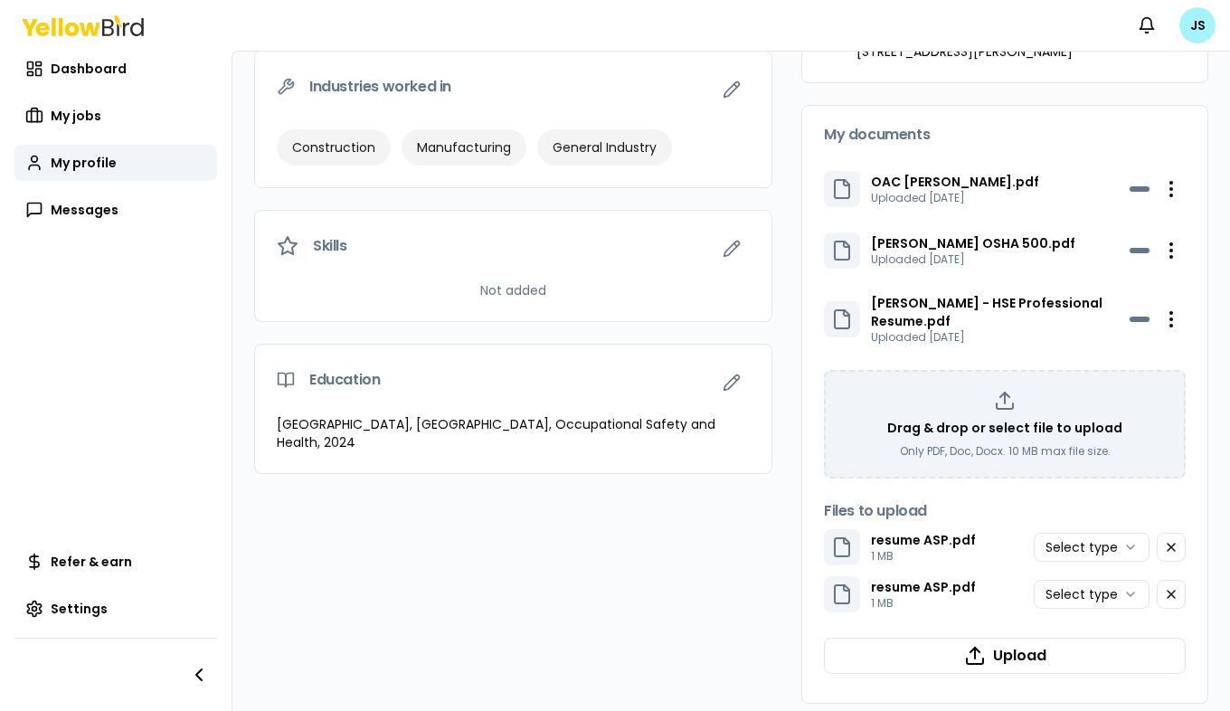
scroll to position [407, 0]
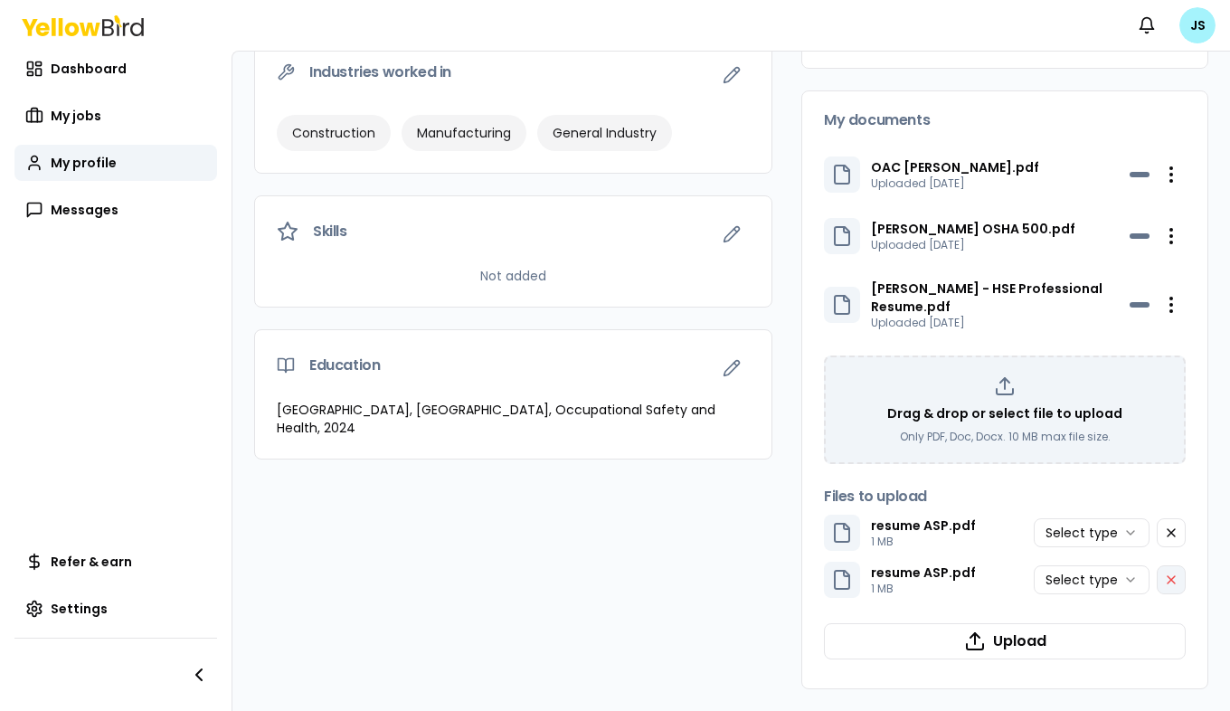
click at [1164, 580] on icon "button" at bounding box center [1171, 579] width 14 height 14
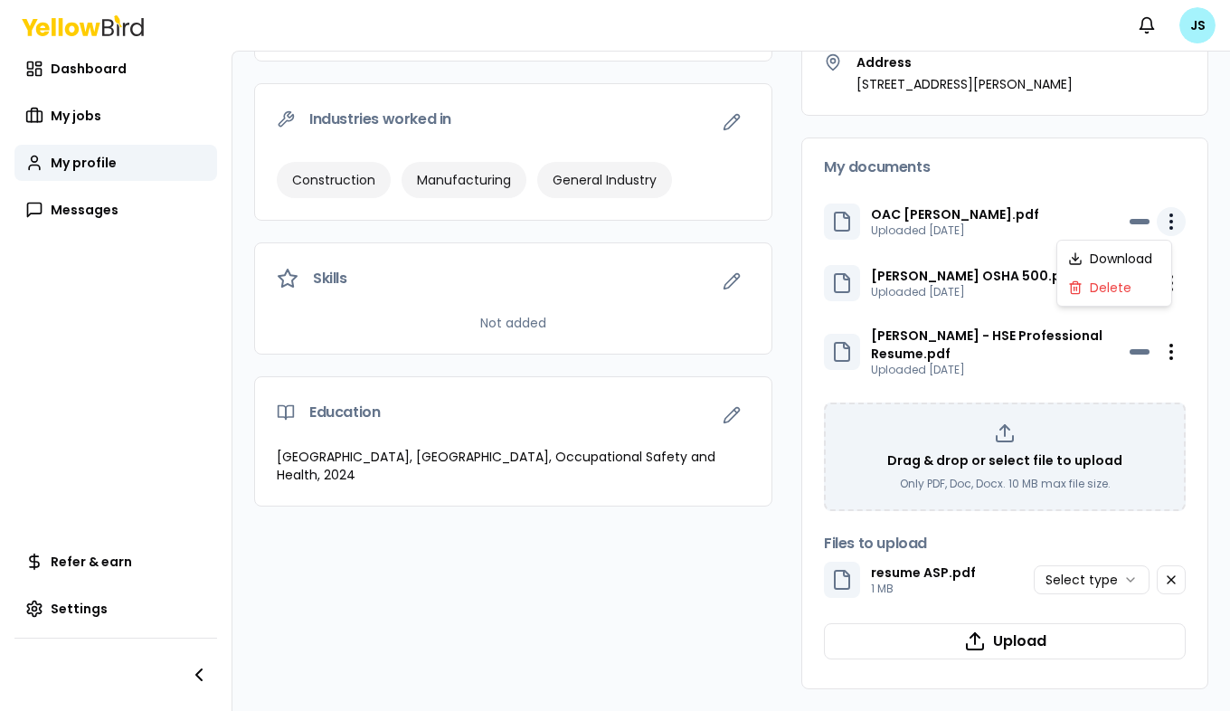
click at [1159, 223] on html "Notifications JS Dashboard My jobs My profile Messages Refer & earn Settings JS…" at bounding box center [615, 355] width 1230 height 711
click at [1125, 285] on div "Delete" at bounding box center [1114, 287] width 107 height 29
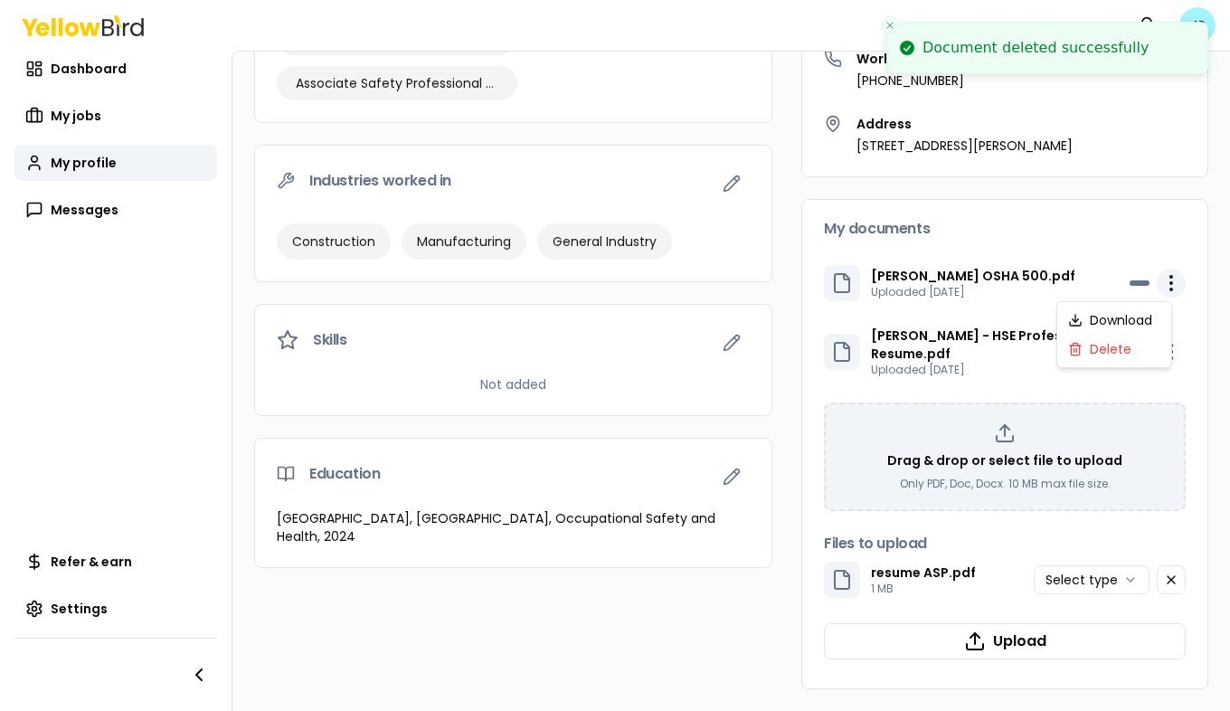
click at [1159, 282] on html "Document deleted successfully Notifications JS Dashboard My jobs My profile Mes…" at bounding box center [615, 355] width 1230 height 711
click at [1113, 346] on div "Delete" at bounding box center [1114, 349] width 107 height 29
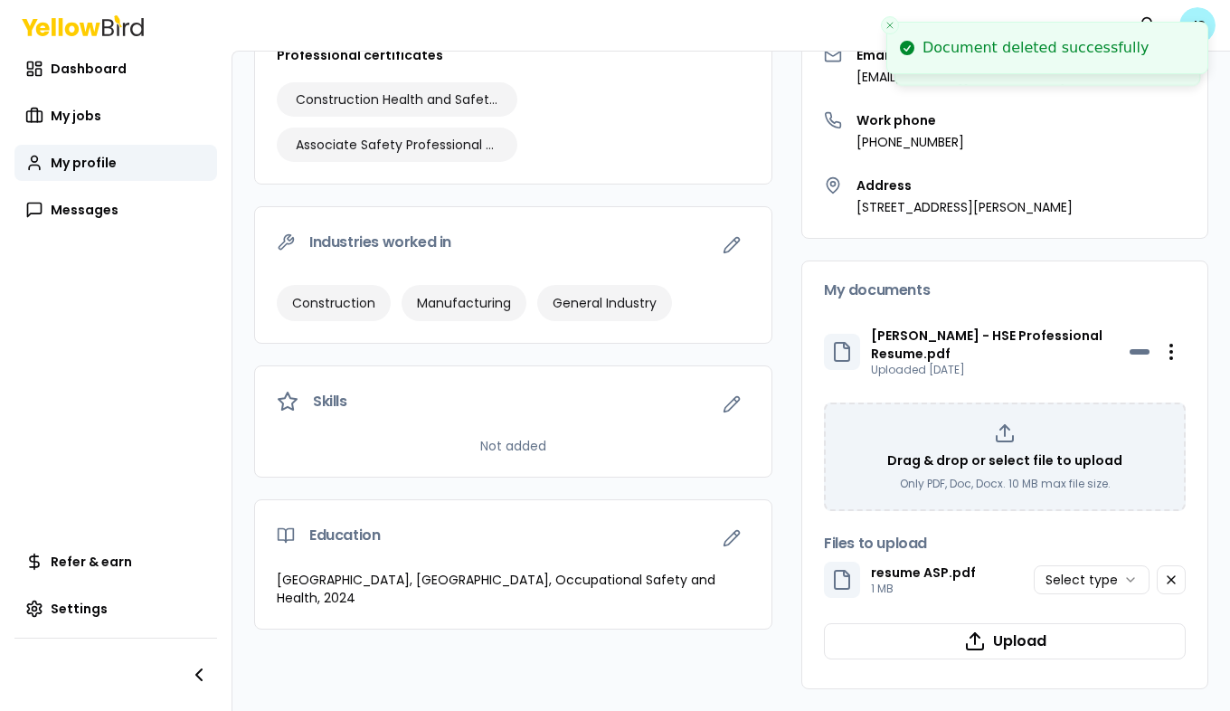
scroll to position [237, 0]
click at [1157, 347] on html "Document deleted successfully Notifications JS Dashboard My jobs My profile Mes…" at bounding box center [615, 355] width 1230 height 711
click at [1116, 421] on div "Delete" at bounding box center [1114, 417] width 107 height 29
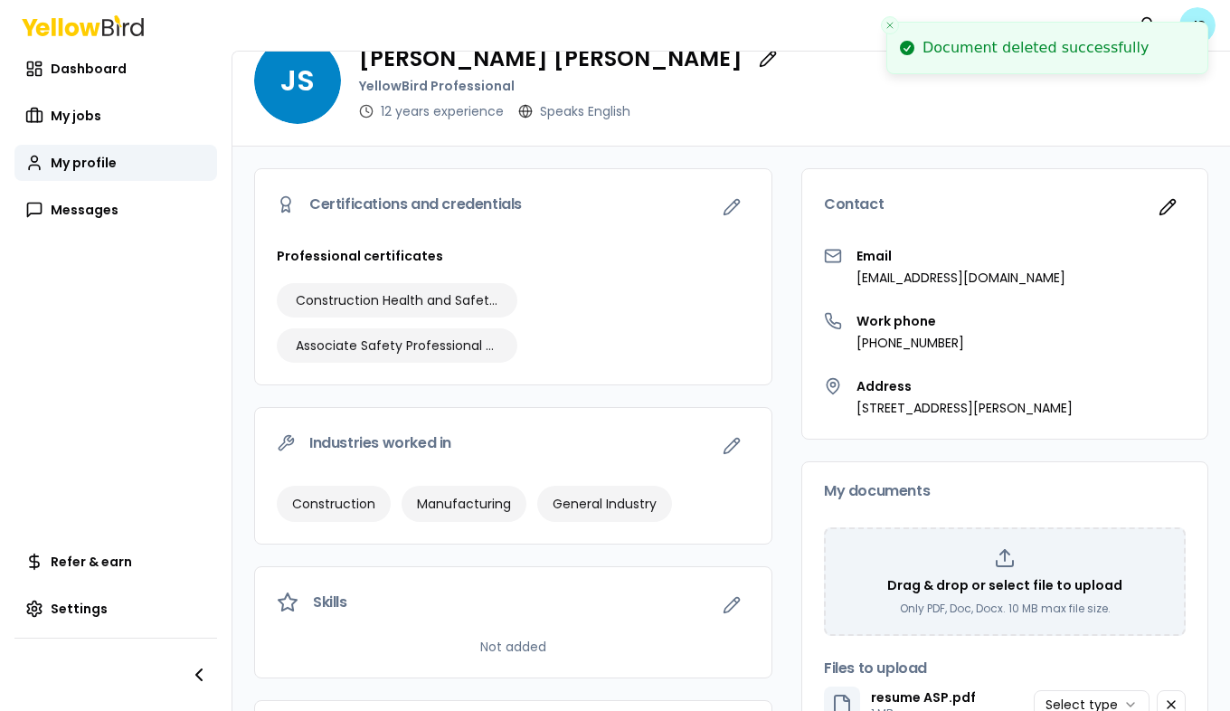
scroll to position [0, 0]
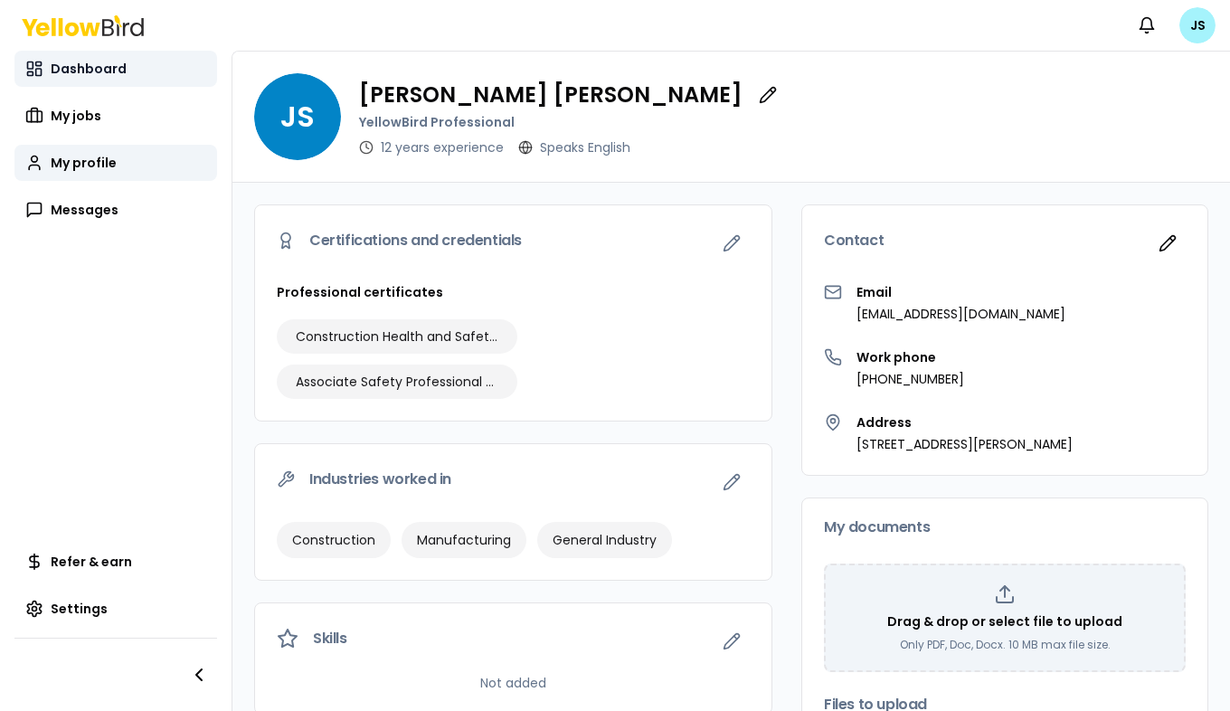
click at [71, 67] on span "Dashboard" at bounding box center [89, 69] width 76 height 18
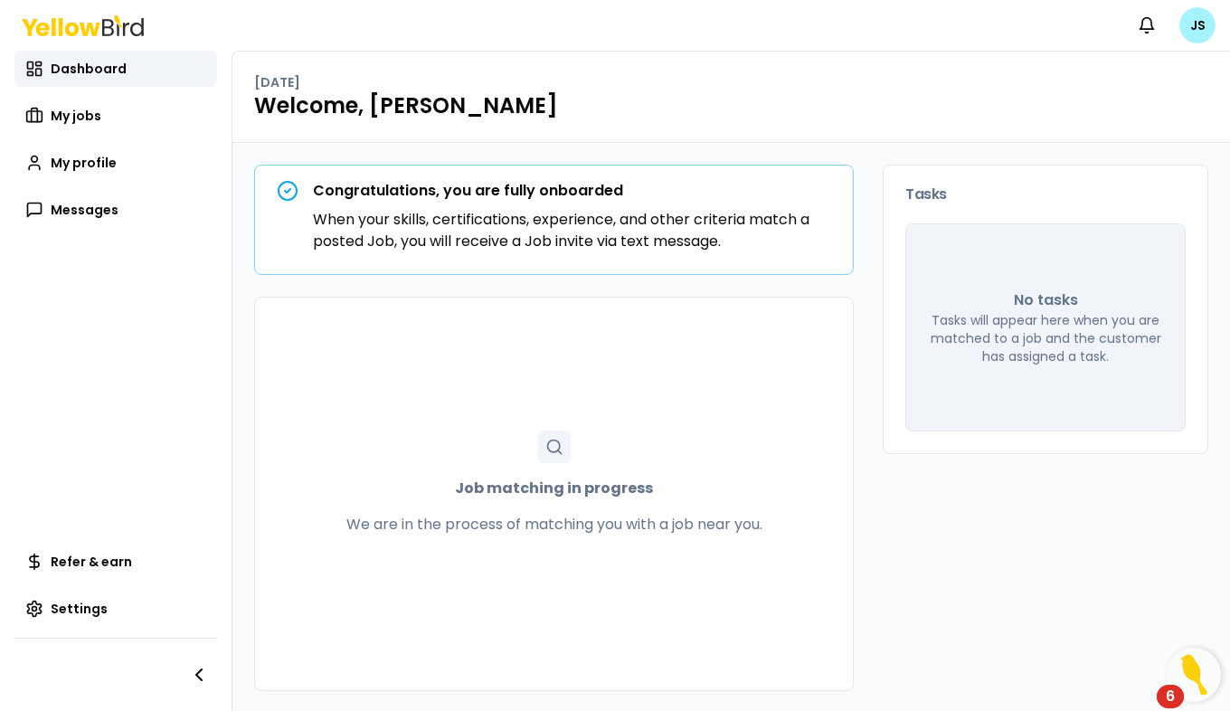
scroll to position [2, 0]
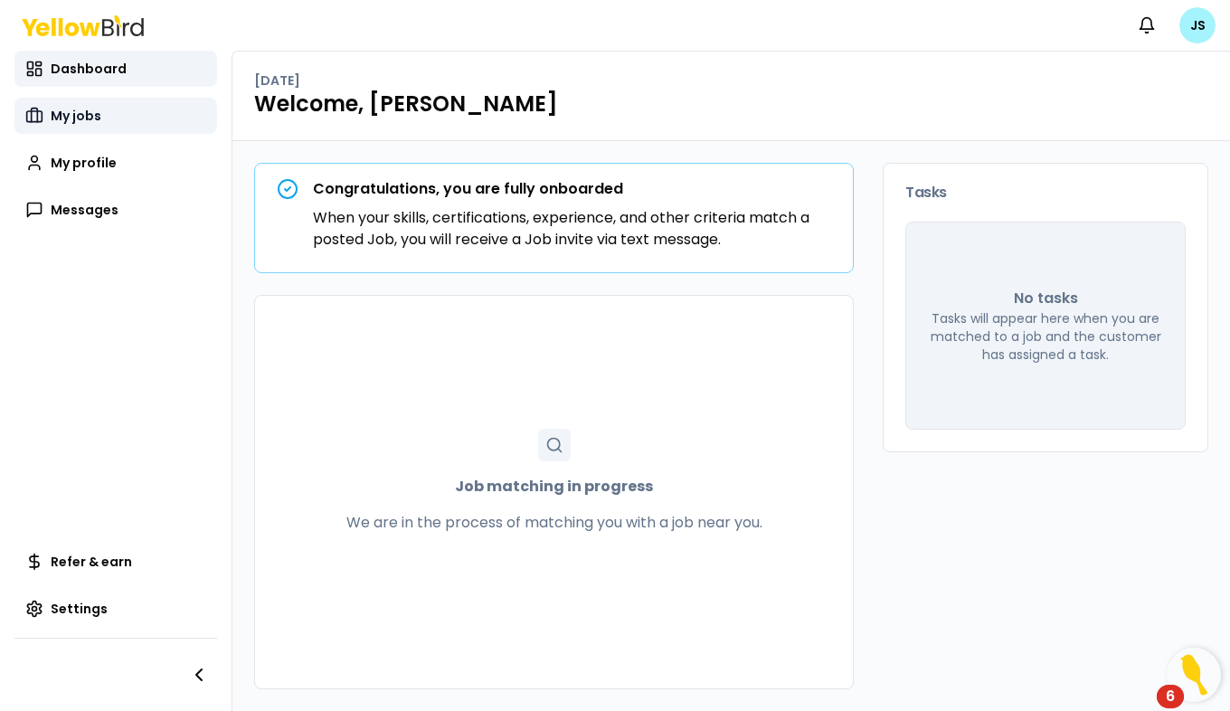
click at [80, 110] on span "My jobs" at bounding box center [76, 116] width 51 height 18
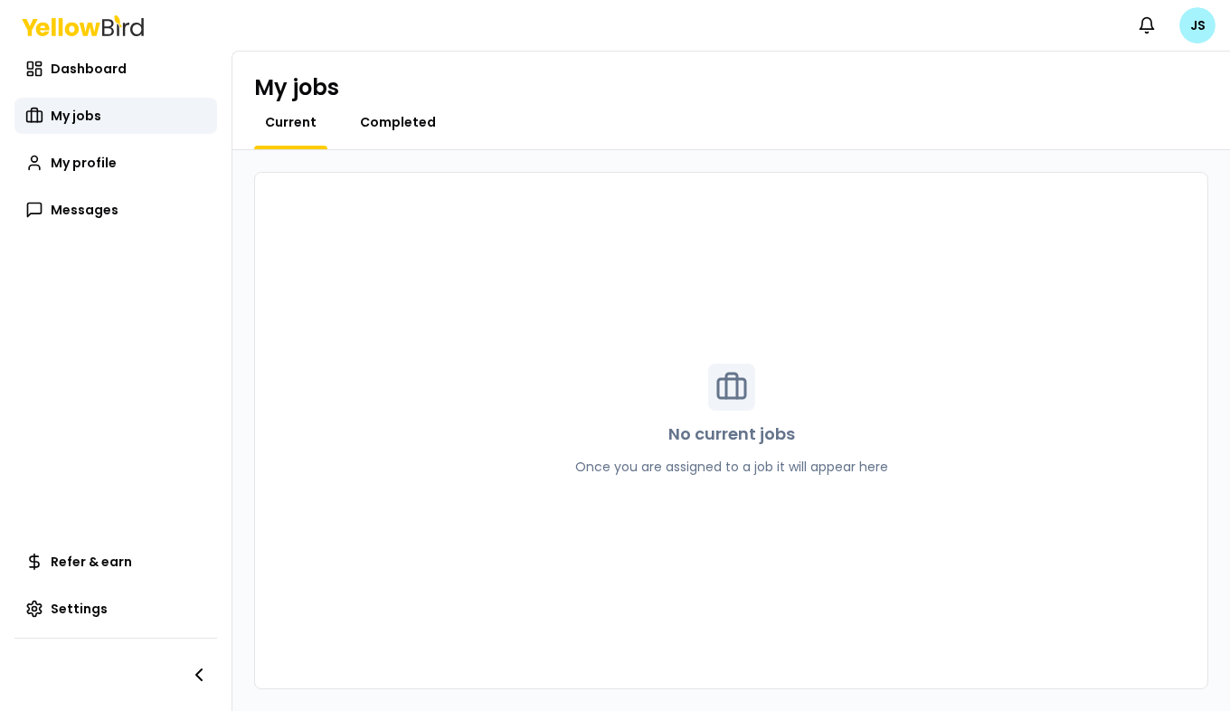
click at [382, 118] on span "Completed" at bounding box center [398, 122] width 76 height 18
click at [80, 63] on span "Dashboard" at bounding box center [89, 69] width 76 height 18
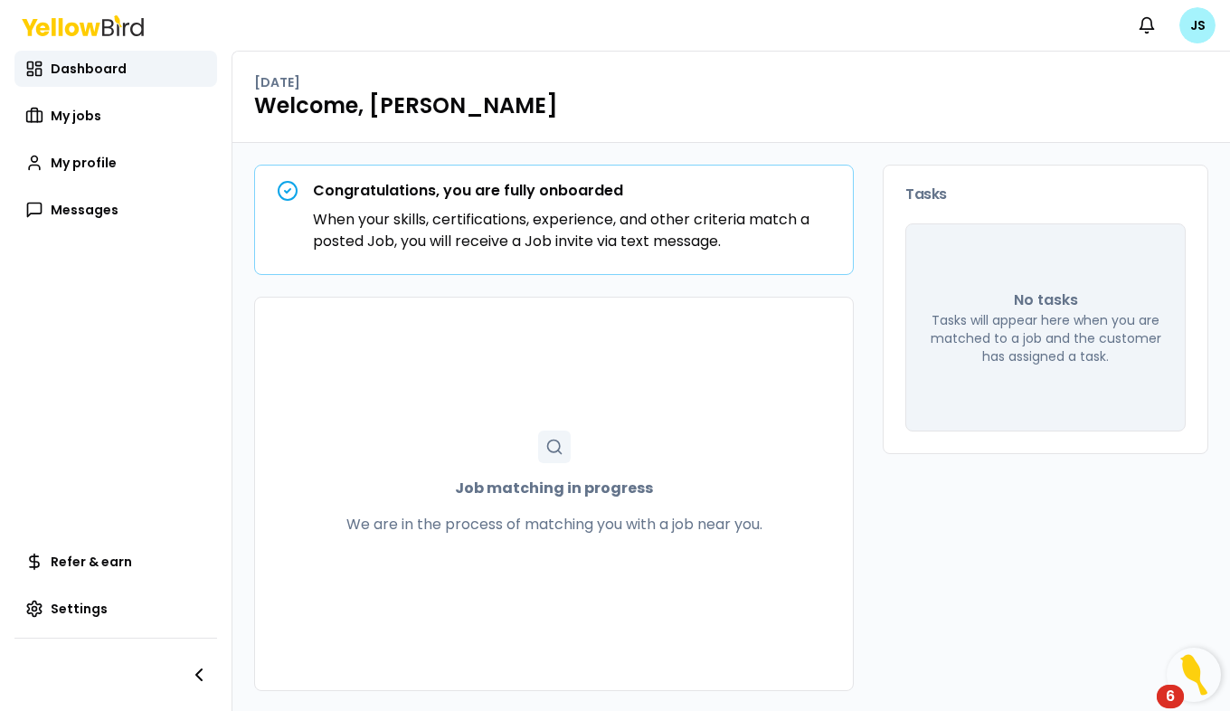
click at [572, 489] on strong "Job matching in progress" at bounding box center [554, 488] width 198 height 22
click at [545, 448] on icon at bounding box center [554, 447] width 18 height 18
click at [548, 444] on icon at bounding box center [554, 447] width 18 height 18
click at [565, 529] on p "We are in the process of matching you with a job near you." at bounding box center [554, 525] width 416 height 22
click at [588, 207] on div "Congratulations, you are fully onboarded When your skills, certifications, expe…" at bounding box center [572, 216] width 518 height 72
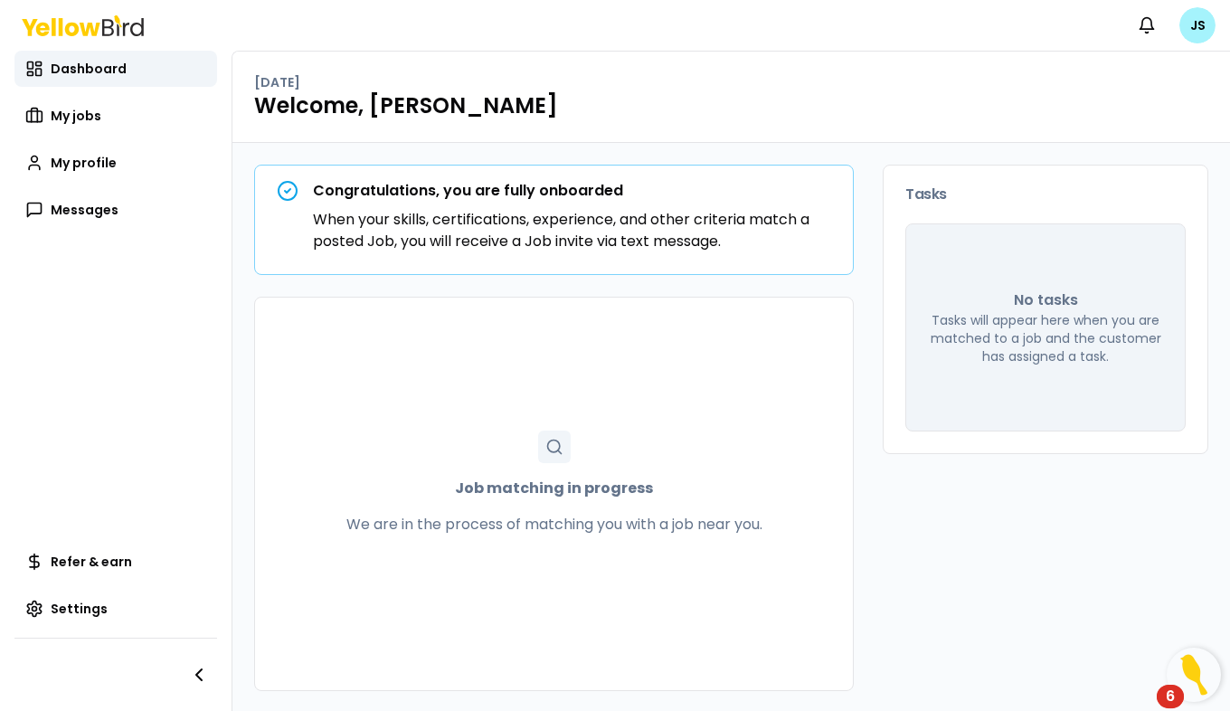
click at [1073, 320] on p "Tasks will appear here when you are matched to a job and the customer has assig…" at bounding box center [1045, 338] width 235 height 54
click at [1199, 24] on html "Notifications JS Dashboard My jobs My profile Messages Refer & earn Settings [D…" at bounding box center [615, 355] width 1230 height 711
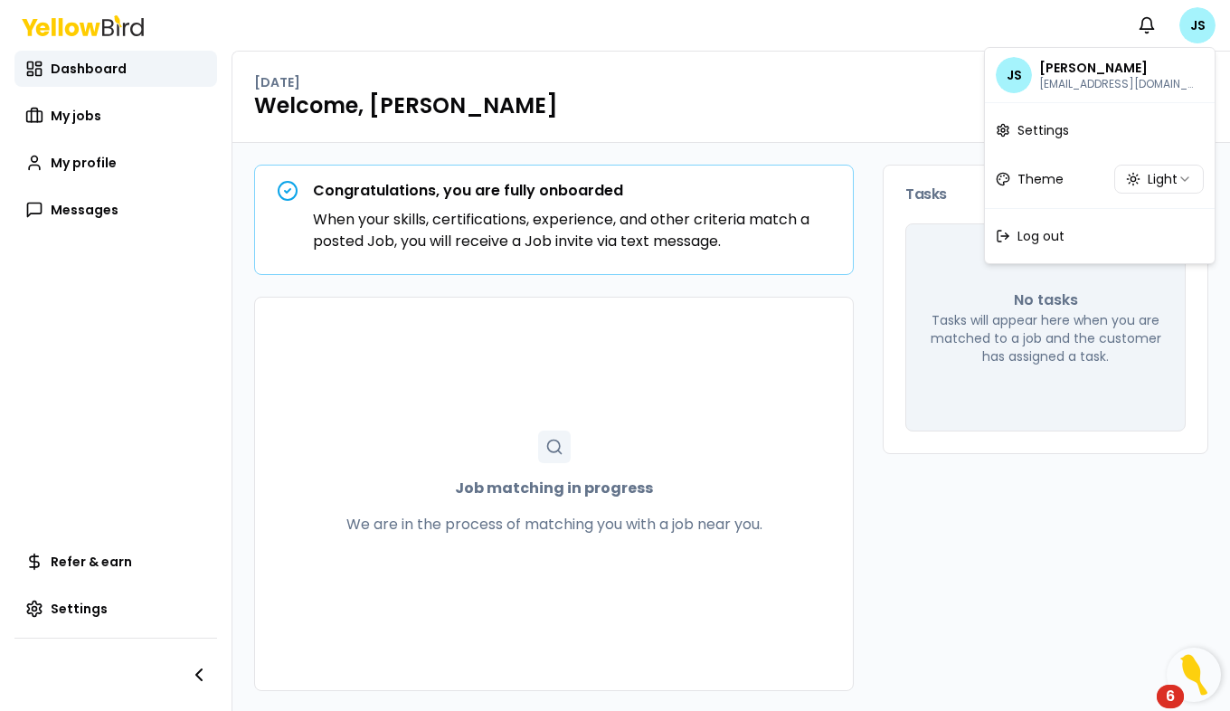
click at [1090, 84] on p "[EMAIL_ADDRESS][DOMAIN_NAME]" at bounding box center [1118, 84] width 159 height 14
click at [1090, 83] on p "[EMAIL_ADDRESS][DOMAIN_NAME]" at bounding box center [1118, 84] width 159 height 14
click at [1054, 129] on span "Settings" at bounding box center [1043, 130] width 52 height 18
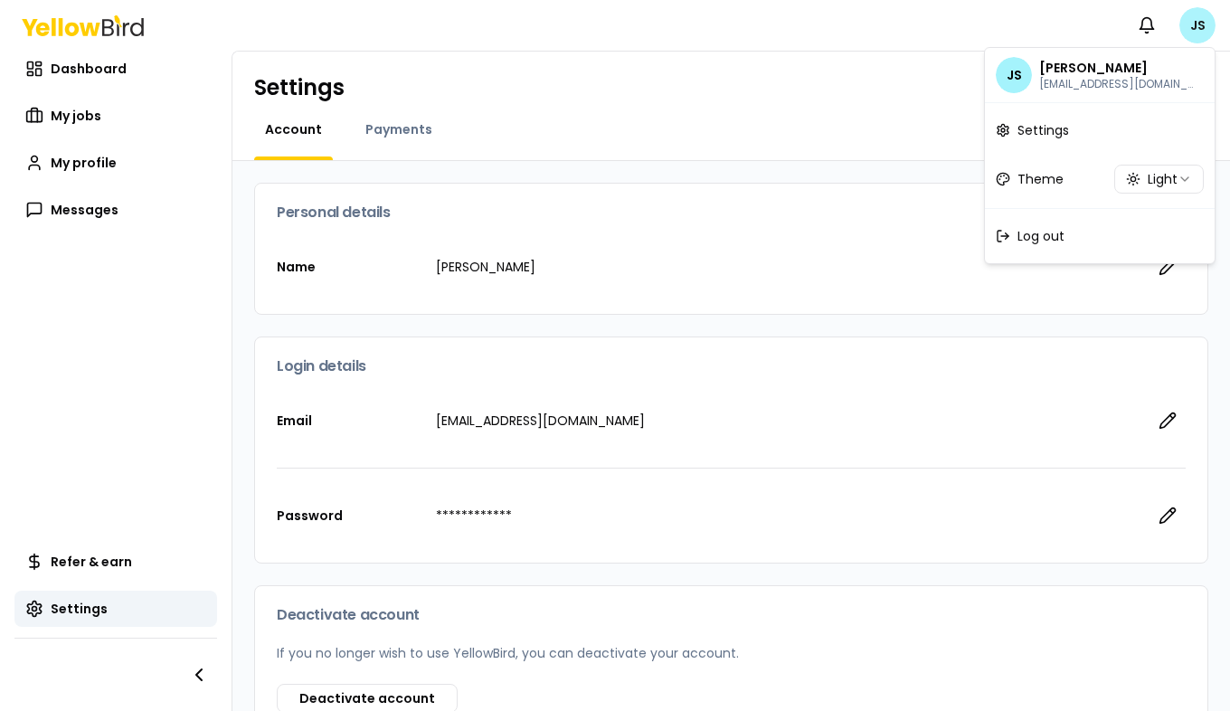
click at [1195, 25] on html "**********" at bounding box center [615, 355] width 1230 height 711
click at [863, 198] on html "**********" at bounding box center [615, 355] width 1230 height 711
